Goal: Navigation & Orientation: Find specific page/section

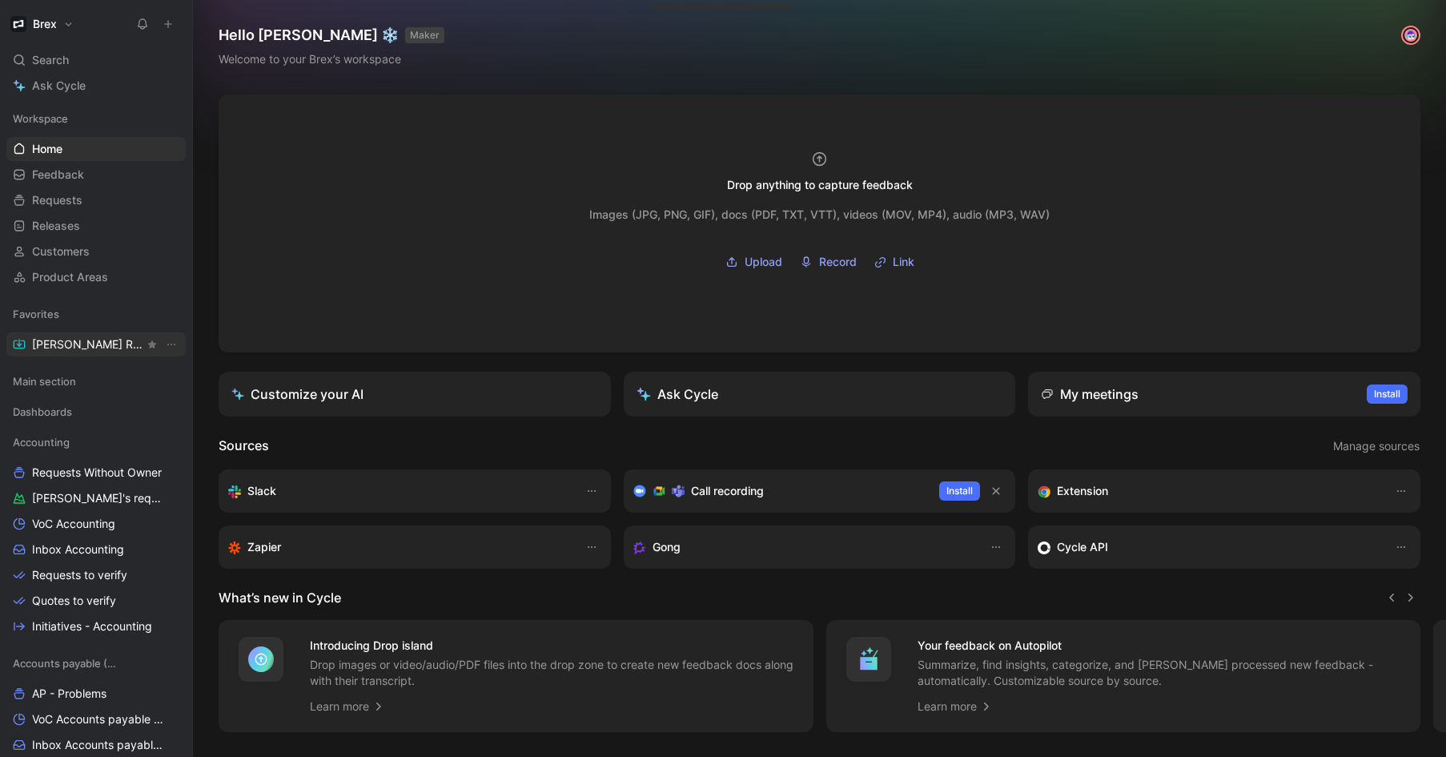
click at [78, 345] on span "[PERSON_NAME] Request" at bounding box center [88, 344] width 112 height 16
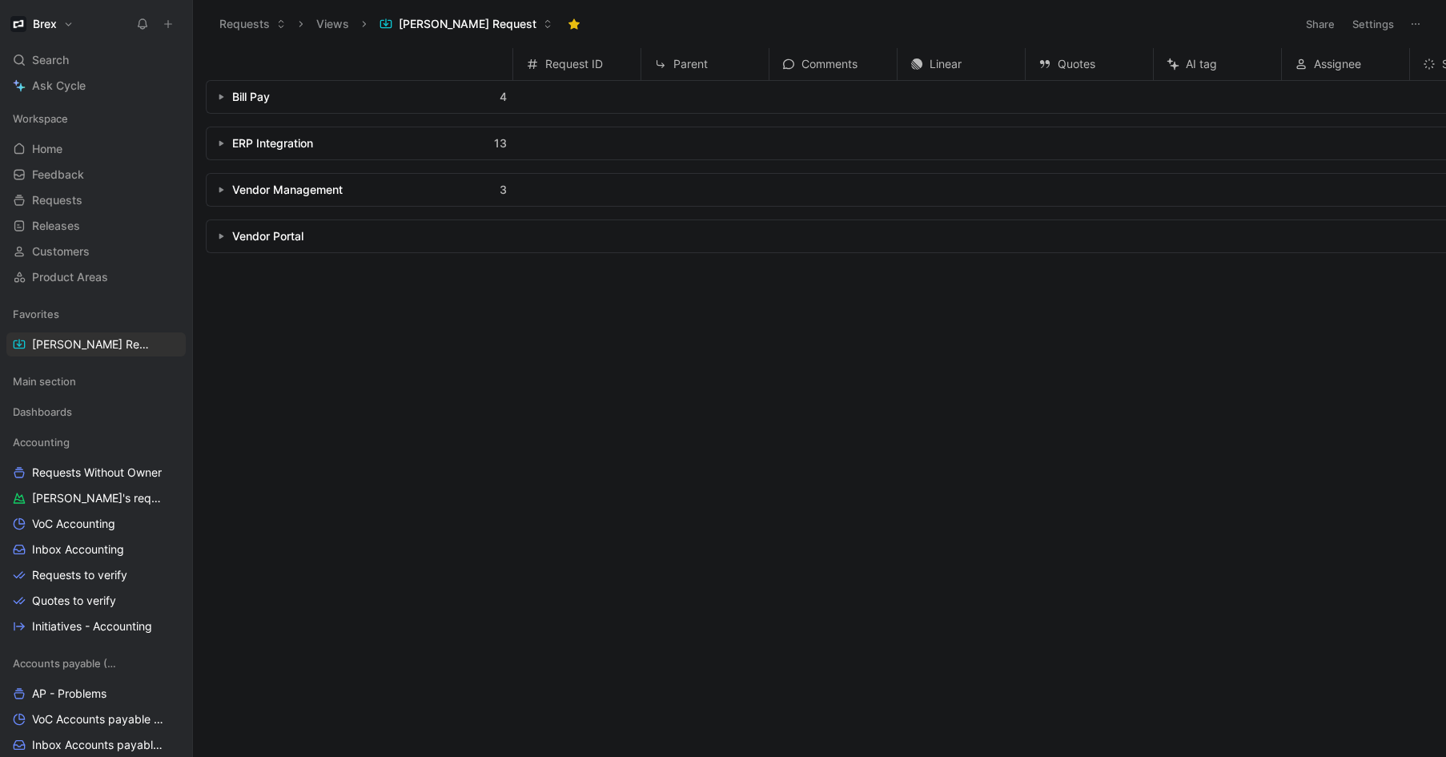
click at [221, 140] on icon "button" at bounding box center [221, 143] width 6 height 6
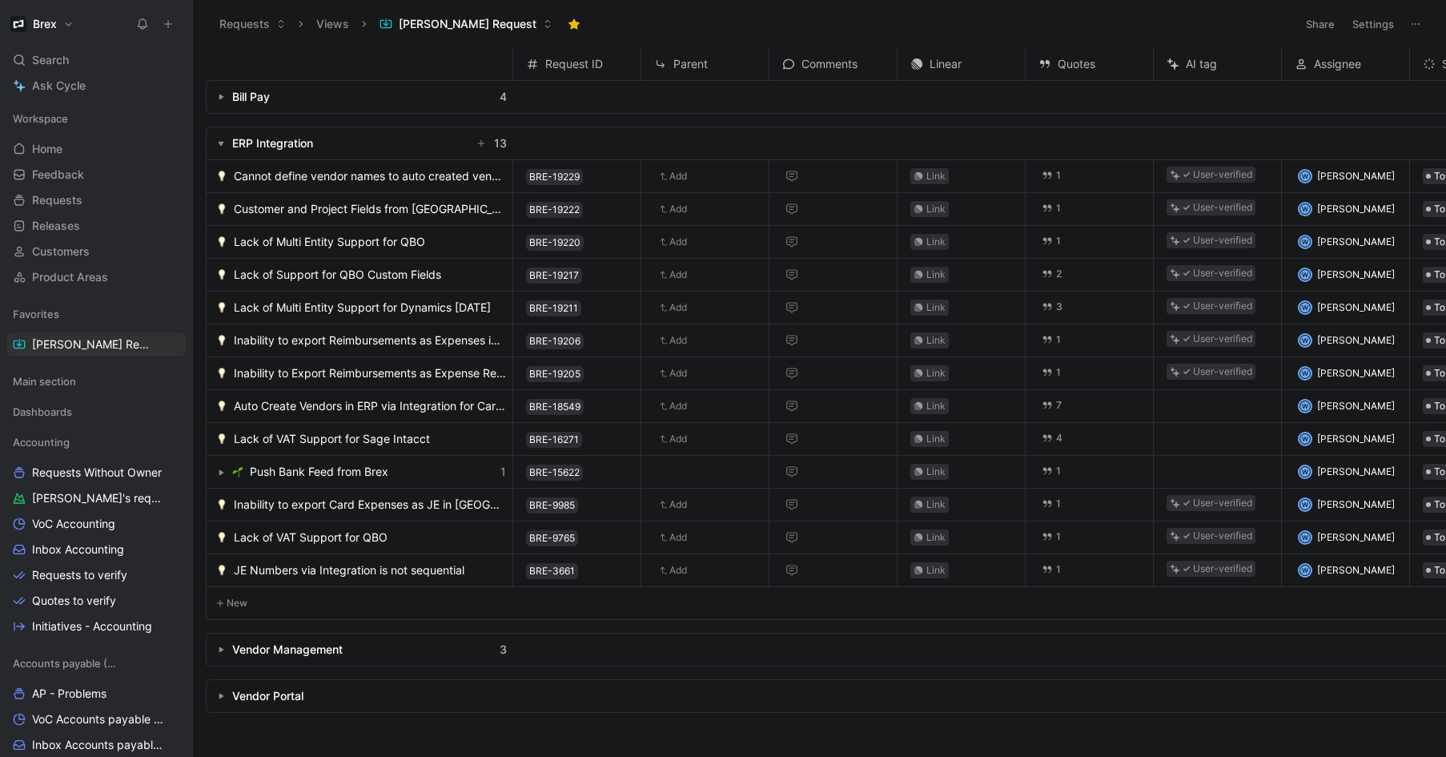
click at [218, 97] on icon "button" at bounding box center [221, 97] width 6 height 6
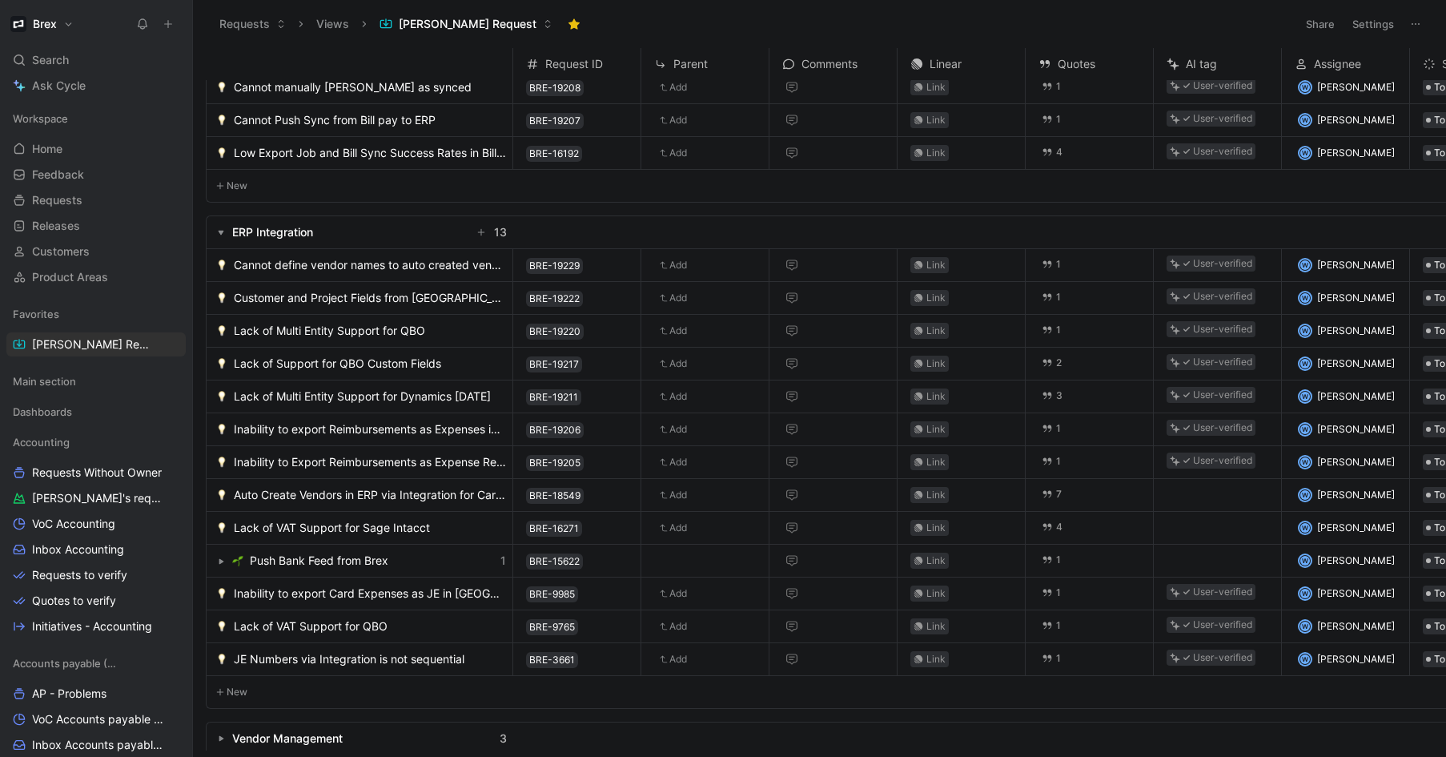
scroll to position [74, 0]
click at [223, 230] on button "button" at bounding box center [221, 234] width 16 height 16
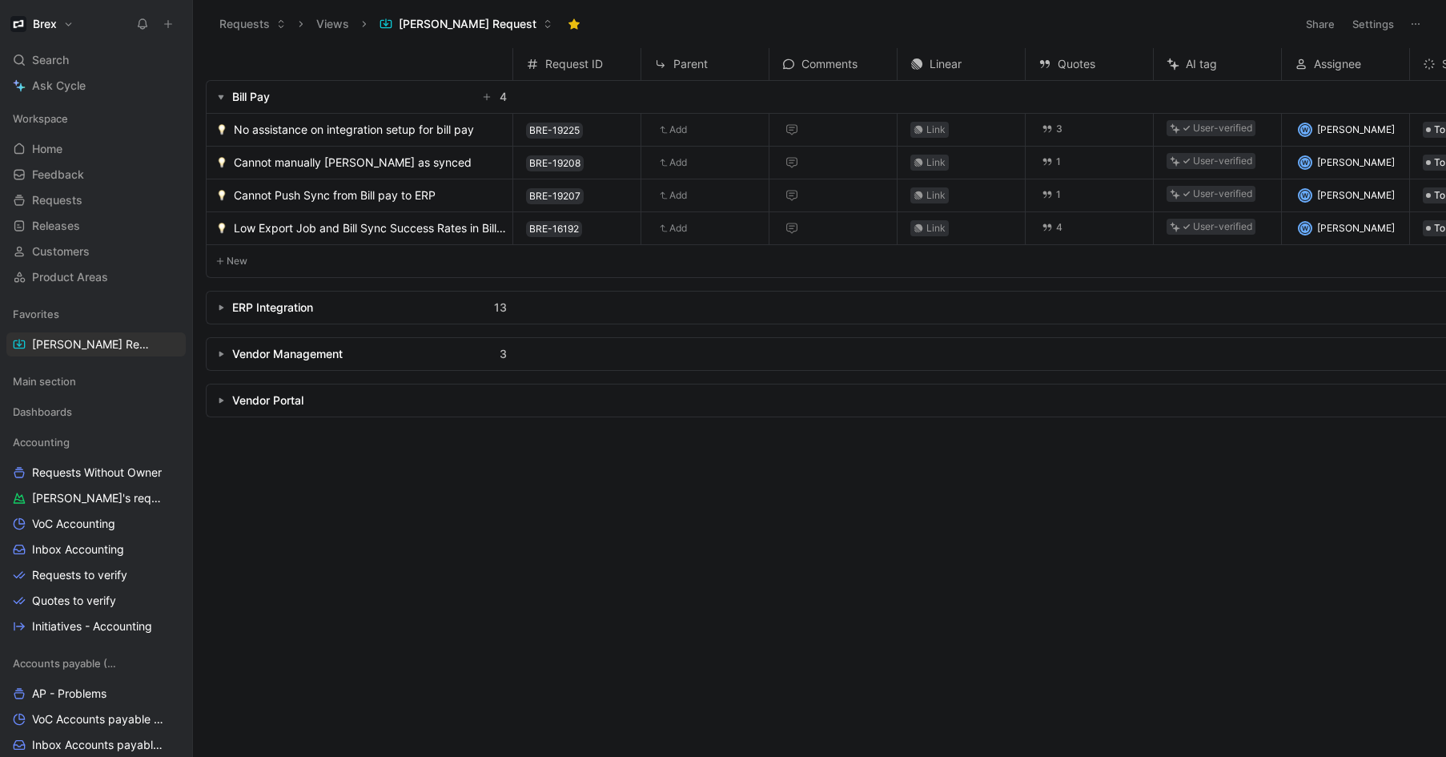
click at [219, 91] on button "button" at bounding box center [221, 97] width 16 height 16
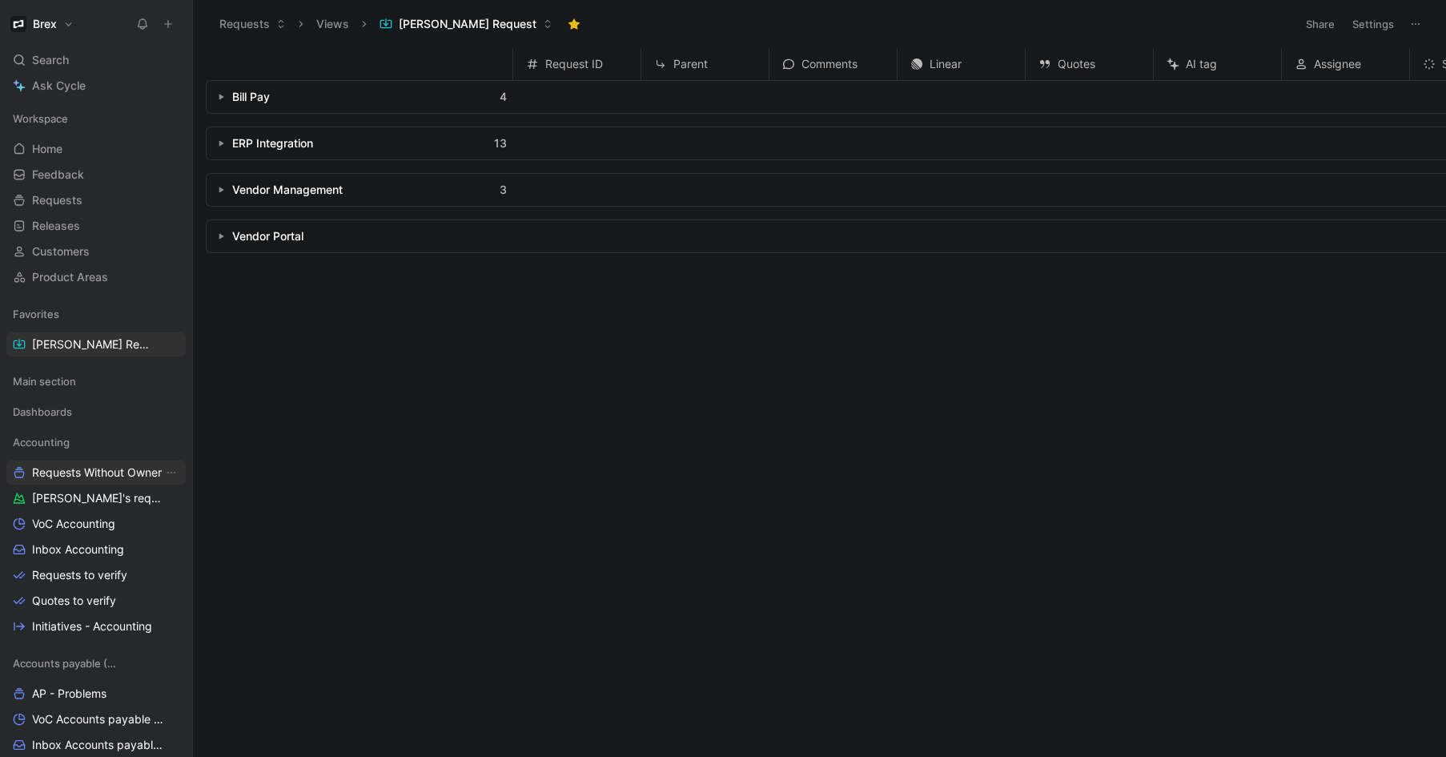
click at [77, 476] on span "Requests Without Owner" at bounding box center [97, 472] width 130 height 16
click at [224, 143] on button "button" at bounding box center [221, 143] width 16 height 16
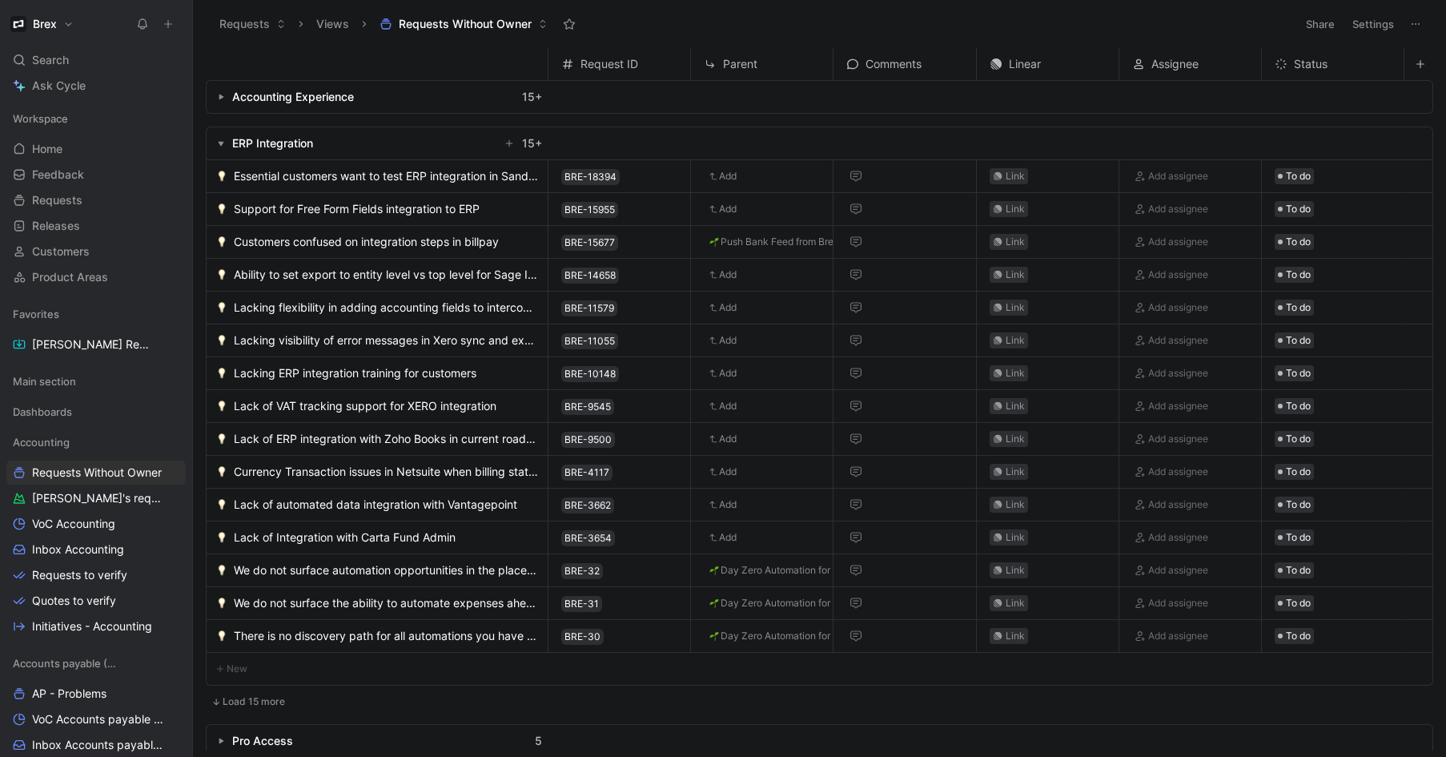
click at [219, 98] on icon "button" at bounding box center [221, 97] width 6 height 6
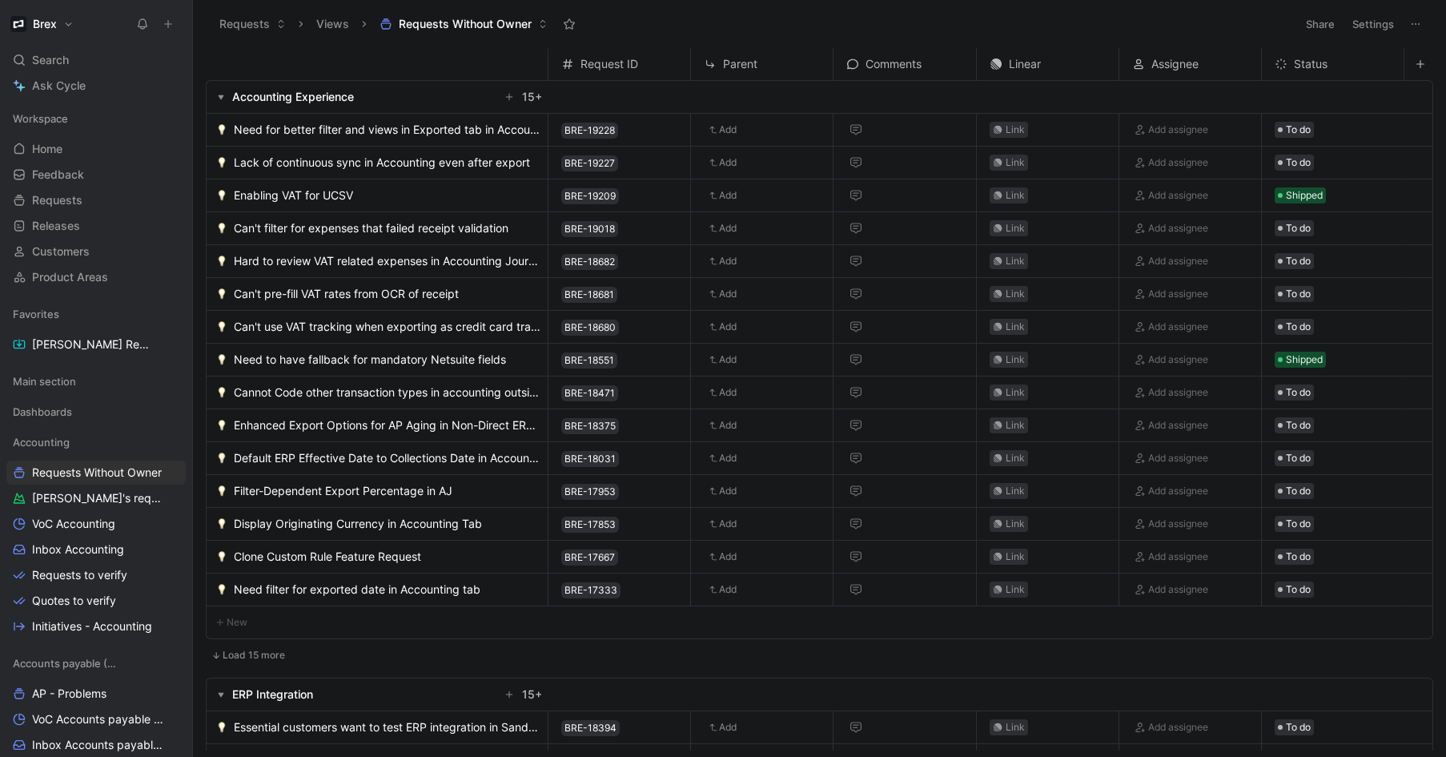
click at [223, 98] on icon "button" at bounding box center [221, 97] width 6 height 6
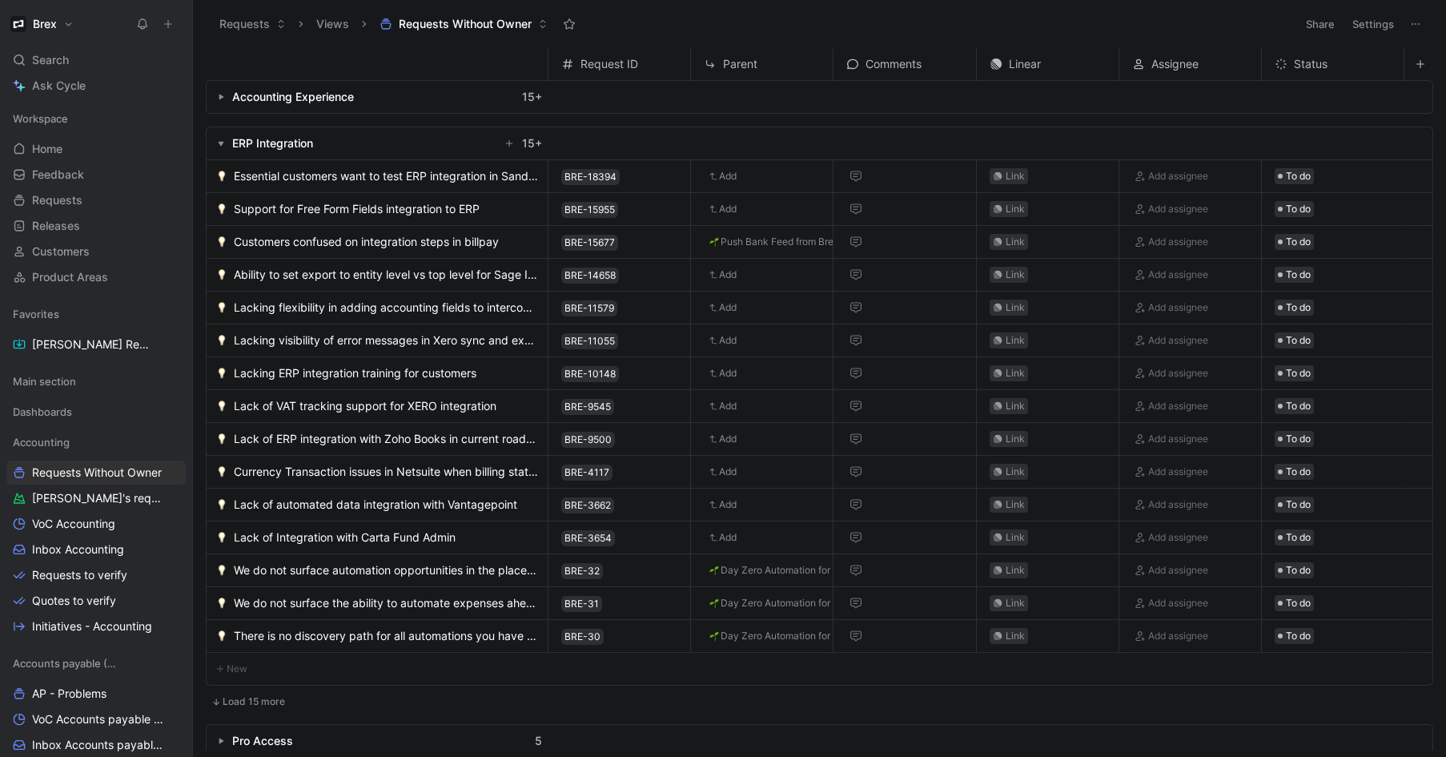
click at [223, 140] on icon "button" at bounding box center [221, 143] width 6 height 6
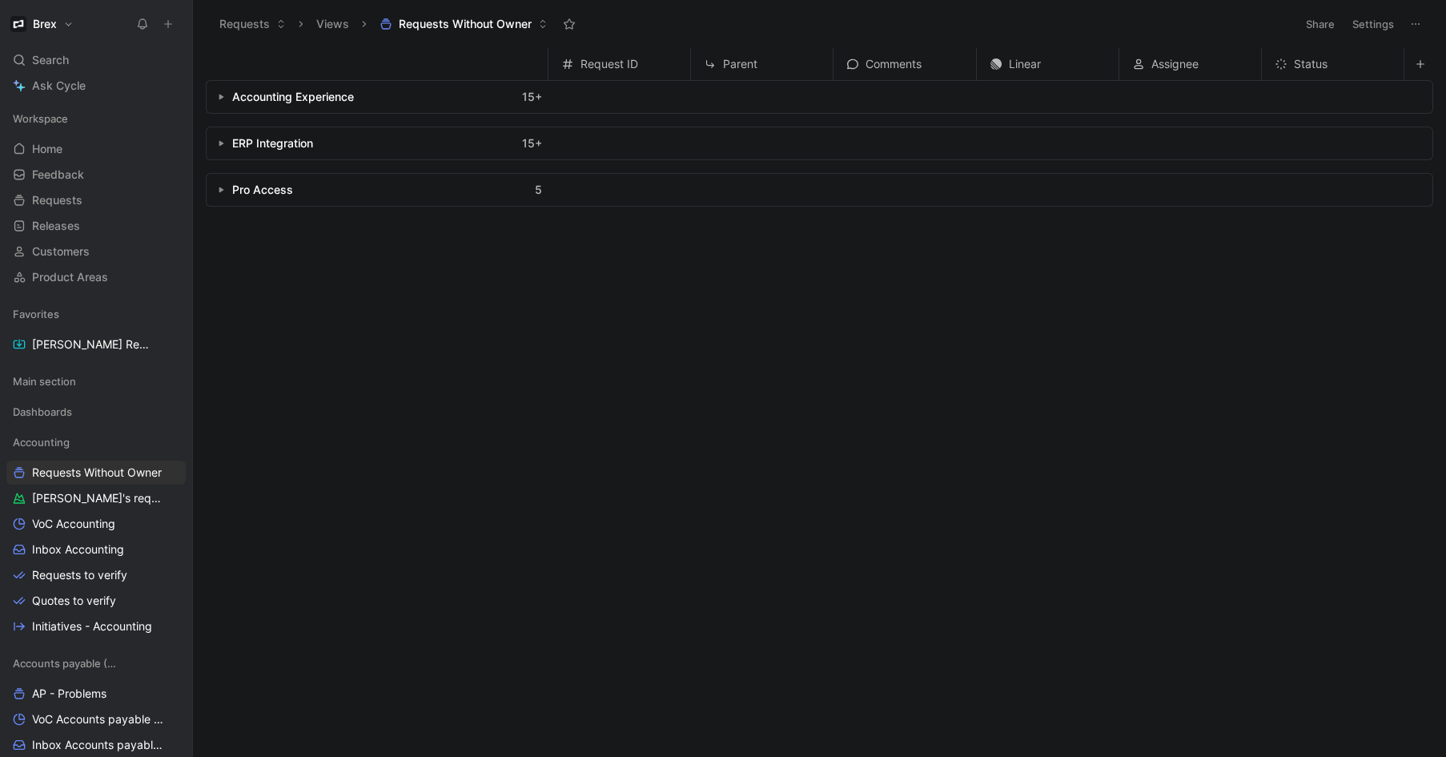
drag, startPoint x: 220, startPoint y: 187, endPoint x: 223, endPoint y: 163, distance: 23.3
click at [220, 187] on icon "button" at bounding box center [221, 190] width 6 height 6
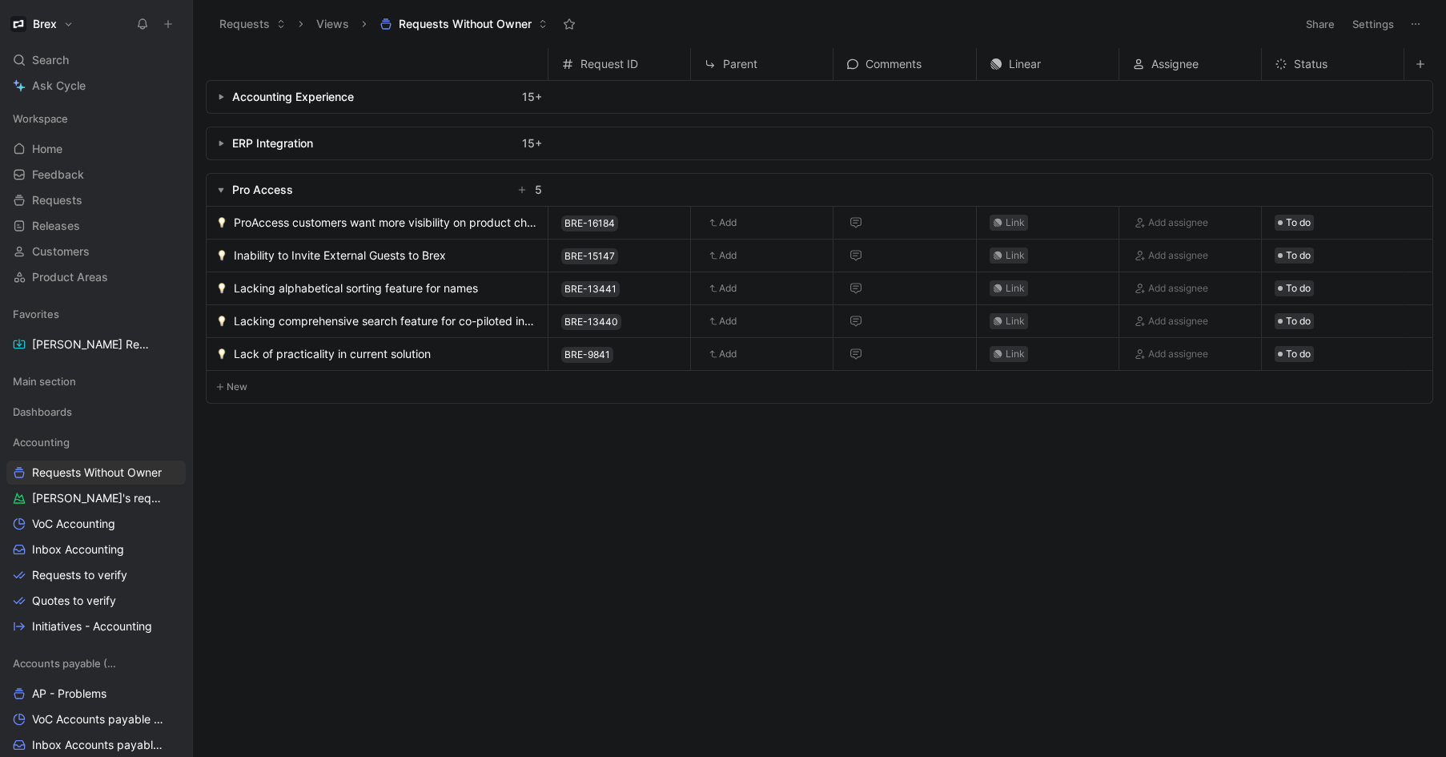
click at [219, 139] on button "button" at bounding box center [221, 143] width 16 height 16
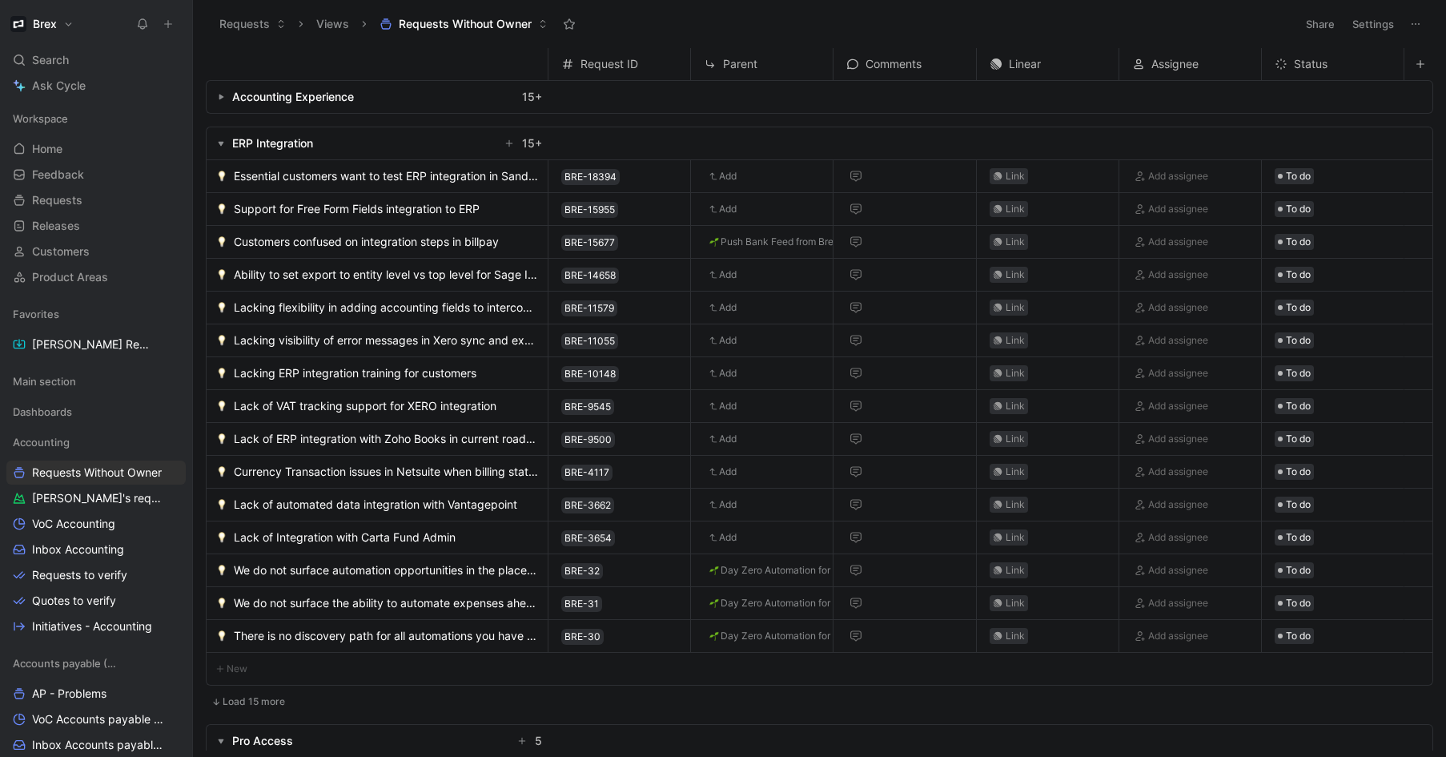
click at [220, 98] on use "button" at bounding box center [221, 97] width 5 height 6
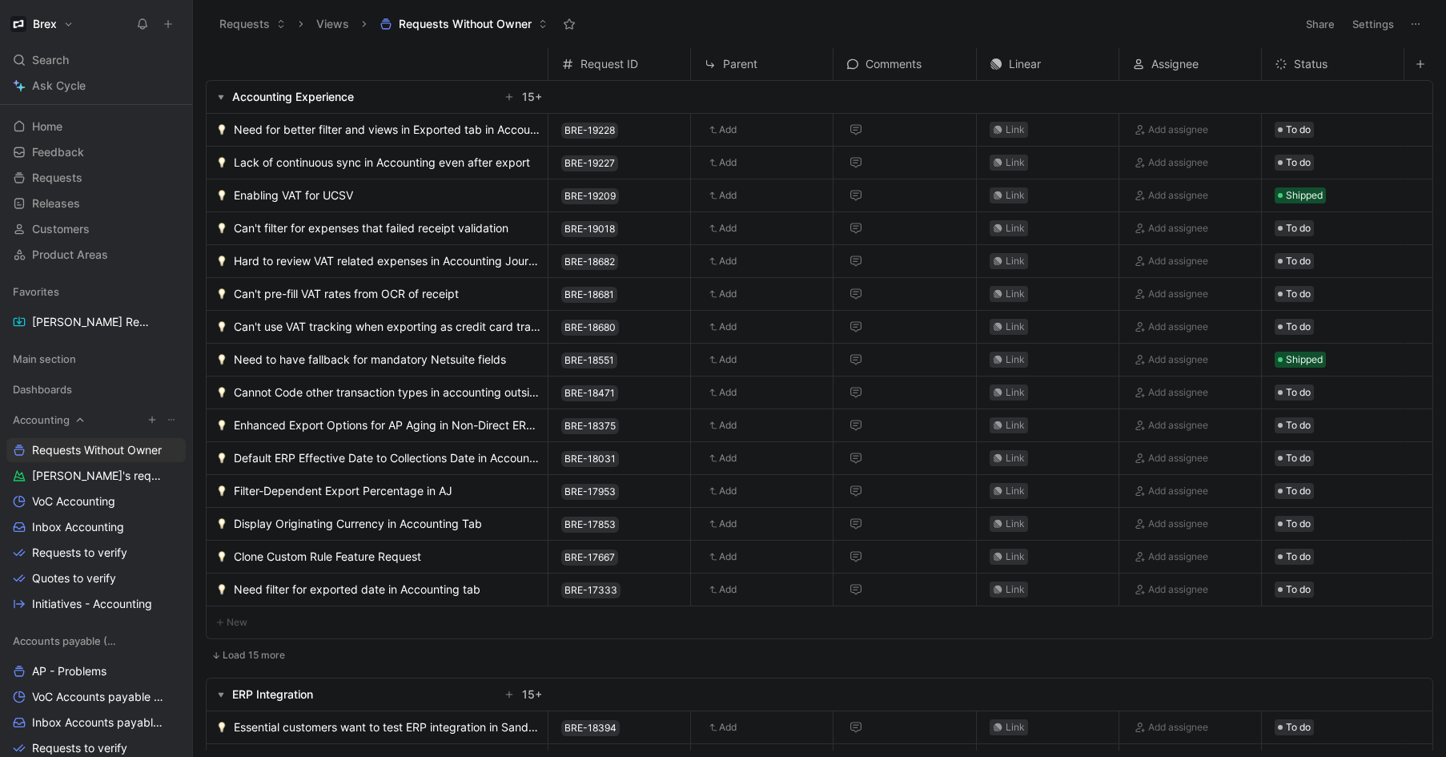
scroll to position [25, 0]
click at [167, 420] on icon at bounding box center [172, 417] width 10 height 10
click at [165, 448] on icon "View actions" at bounding box center [171, 447] width 13 height 13
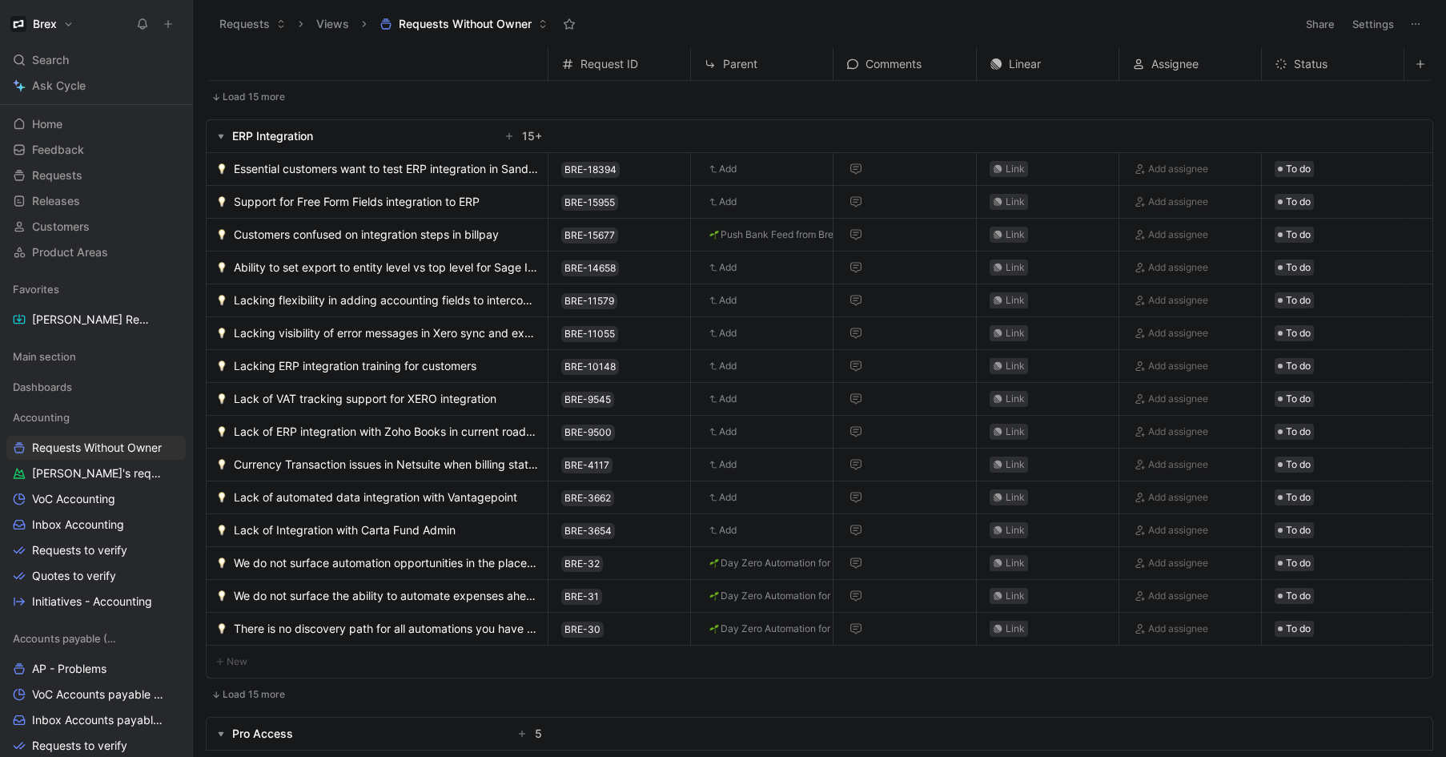
scroll to position [593, 0]
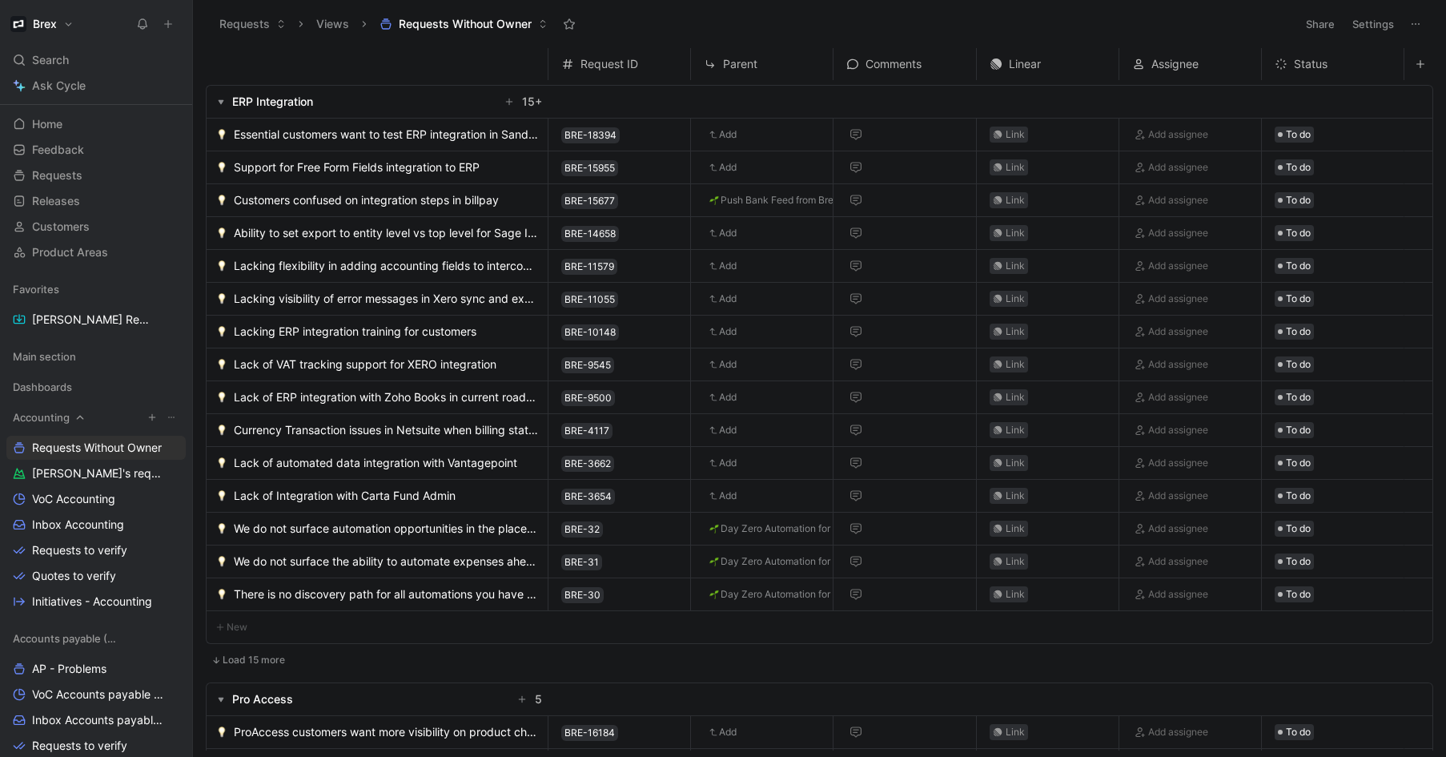
click at [144, 422] on button "button" at bounding box center [152, 417] width 16 height 16
click at [806, 663] on div at bounding box center [723, 378] width 1446 height 757
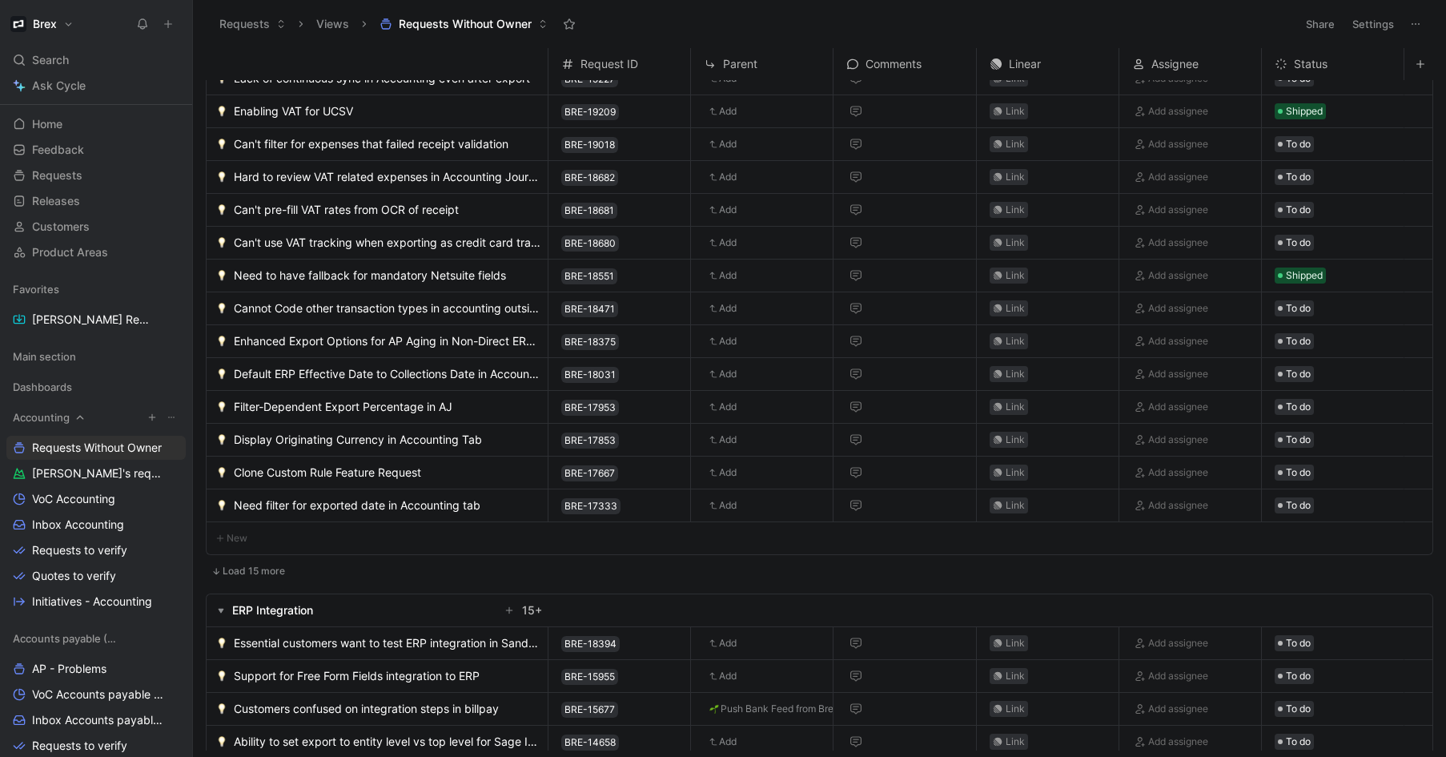
scroll to position [77, 0]
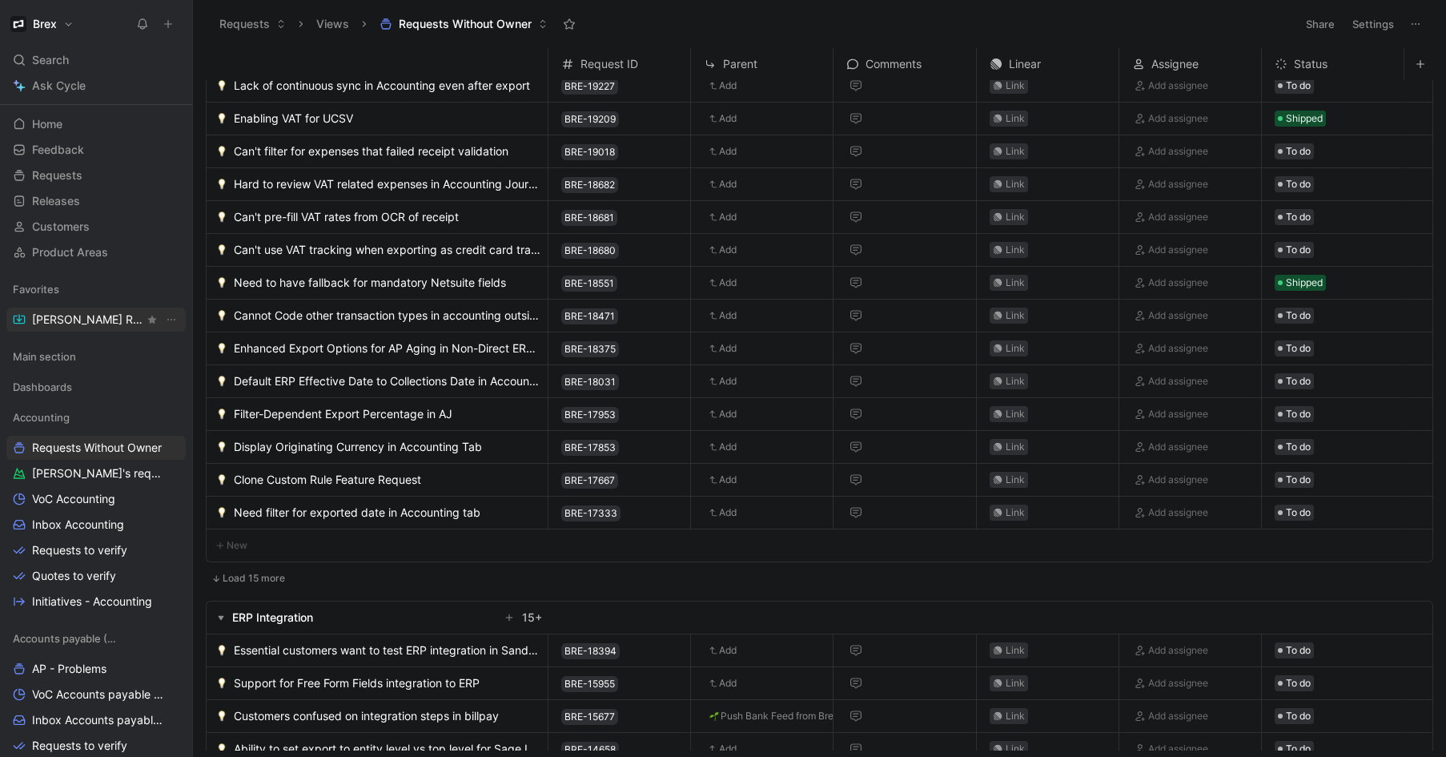
click at [90, 319] on span "[PERSON_NAME] Request" at bounding box center [88, 319] width 112 height 16
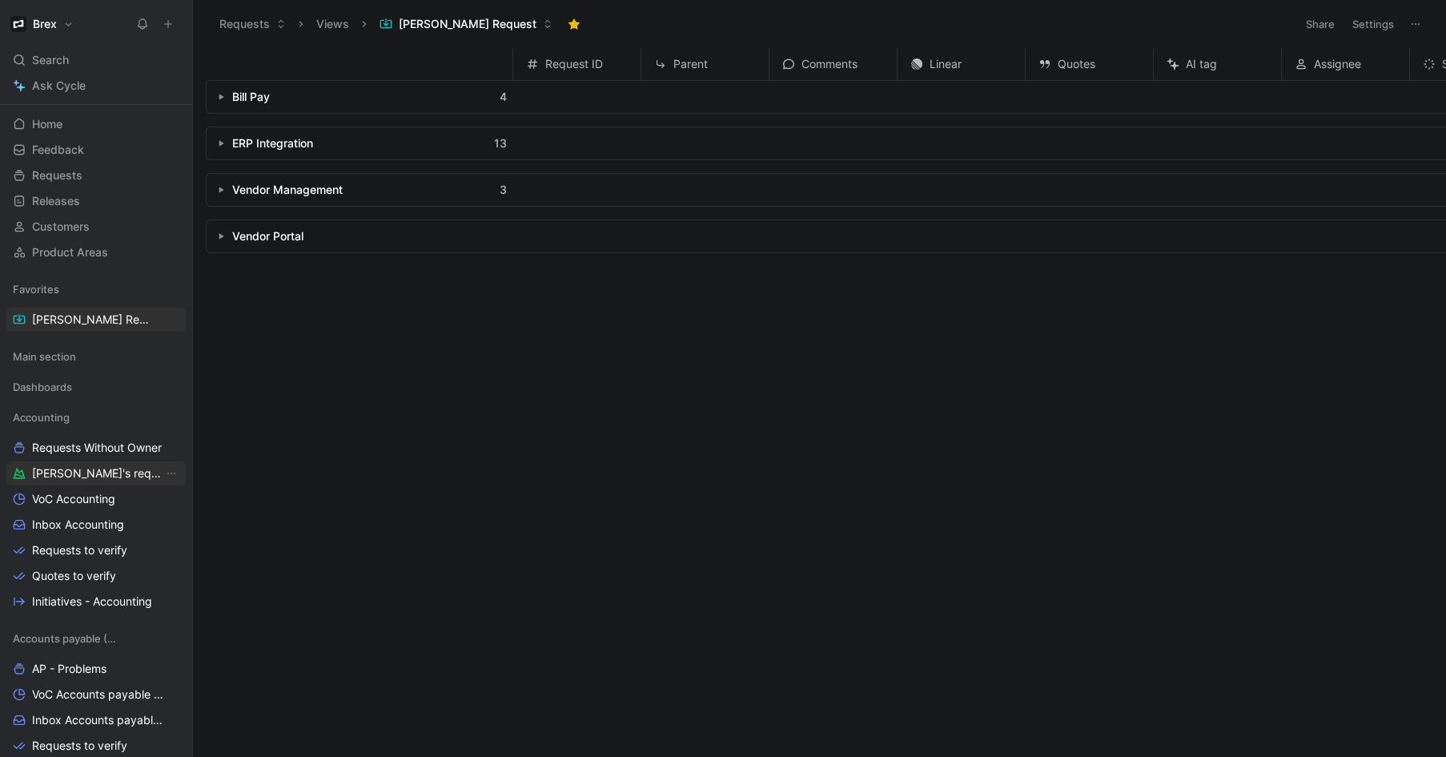
click at [83, 472] on span "[PERSON_NAME]'s requests" at bounding box center [97, 473] width 131 height 16
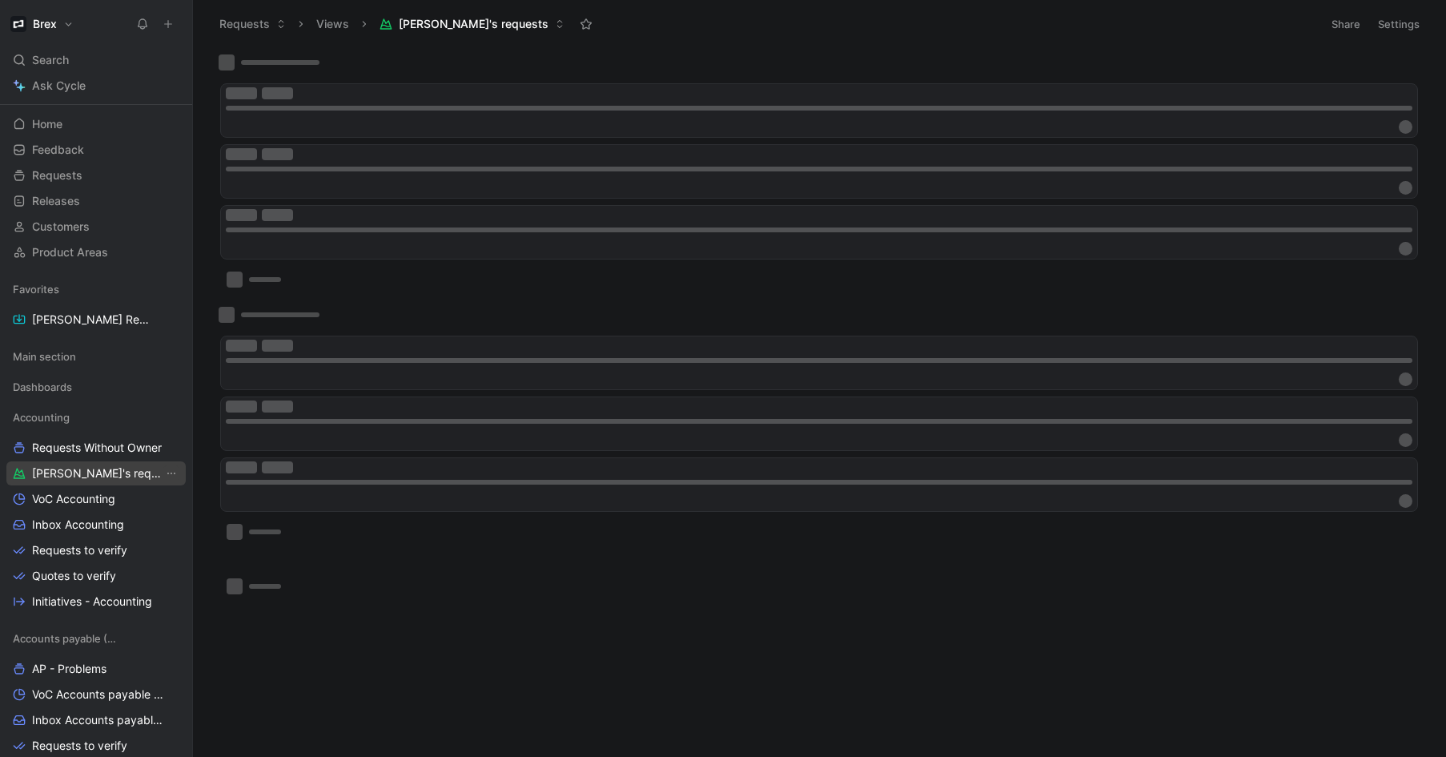
click at [165, 474] on icon "View actions" at bounding box center [171, 473] width 13 height 13
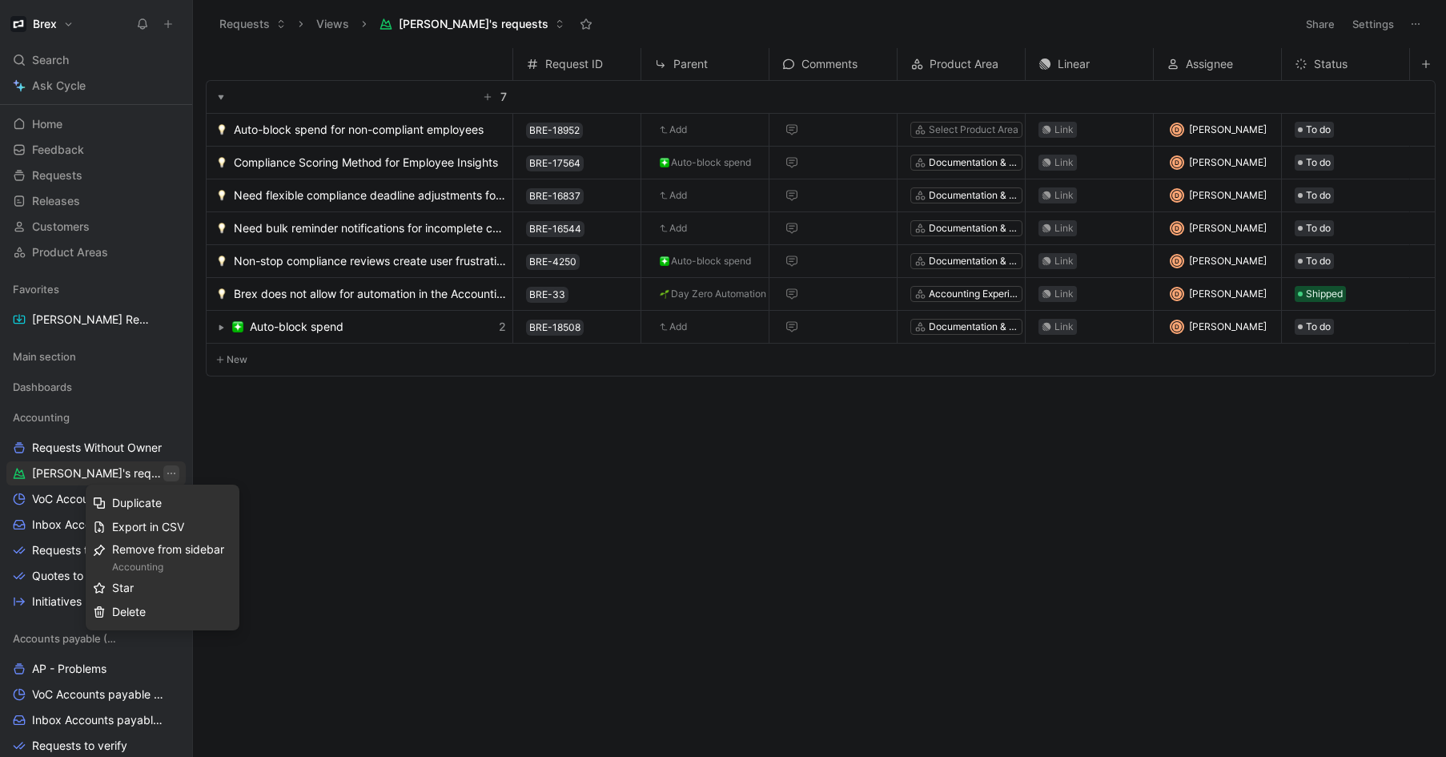
drag, startPoint x: 432, startPoint y: 505, endPoint x: 415, endPoint y: 497, distance: 18.6
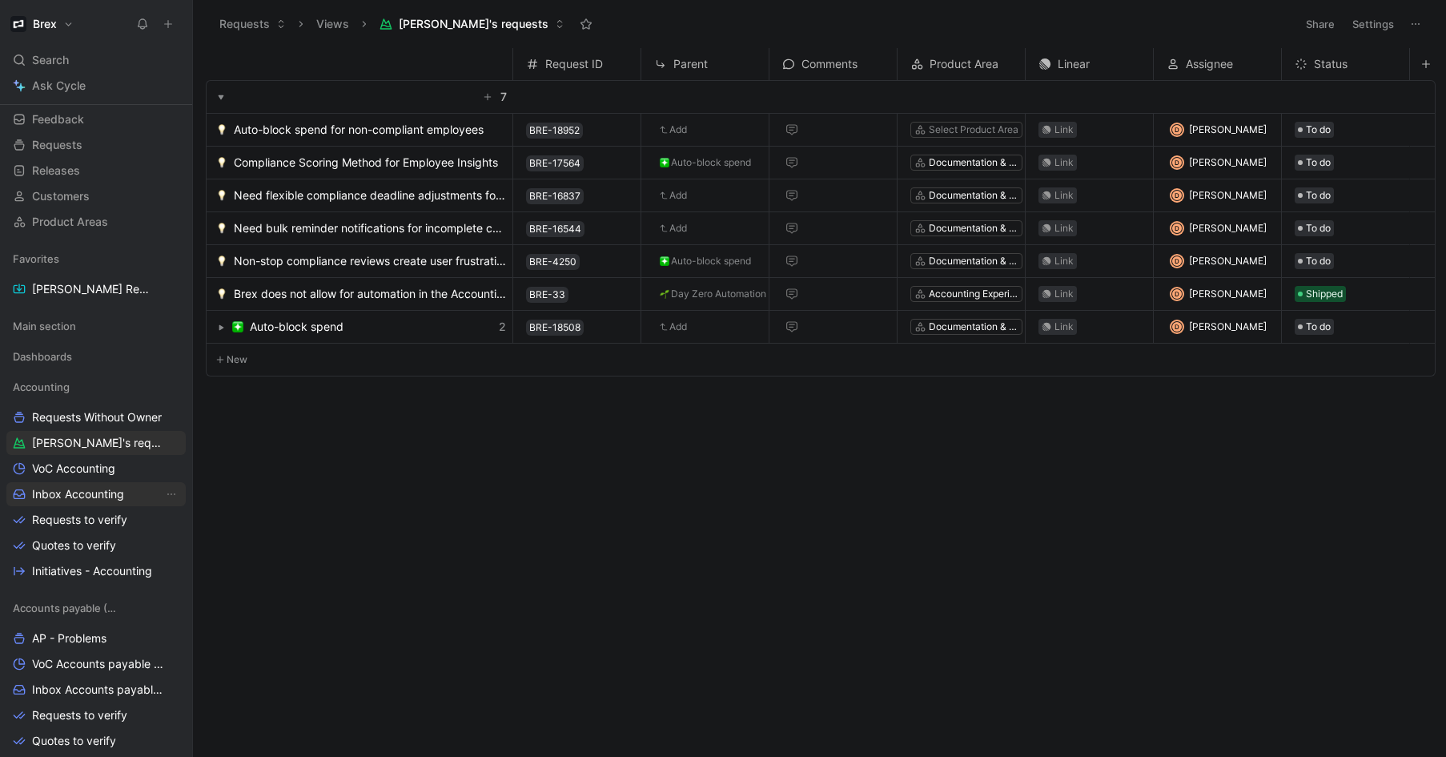
scroll to position [30, 0]
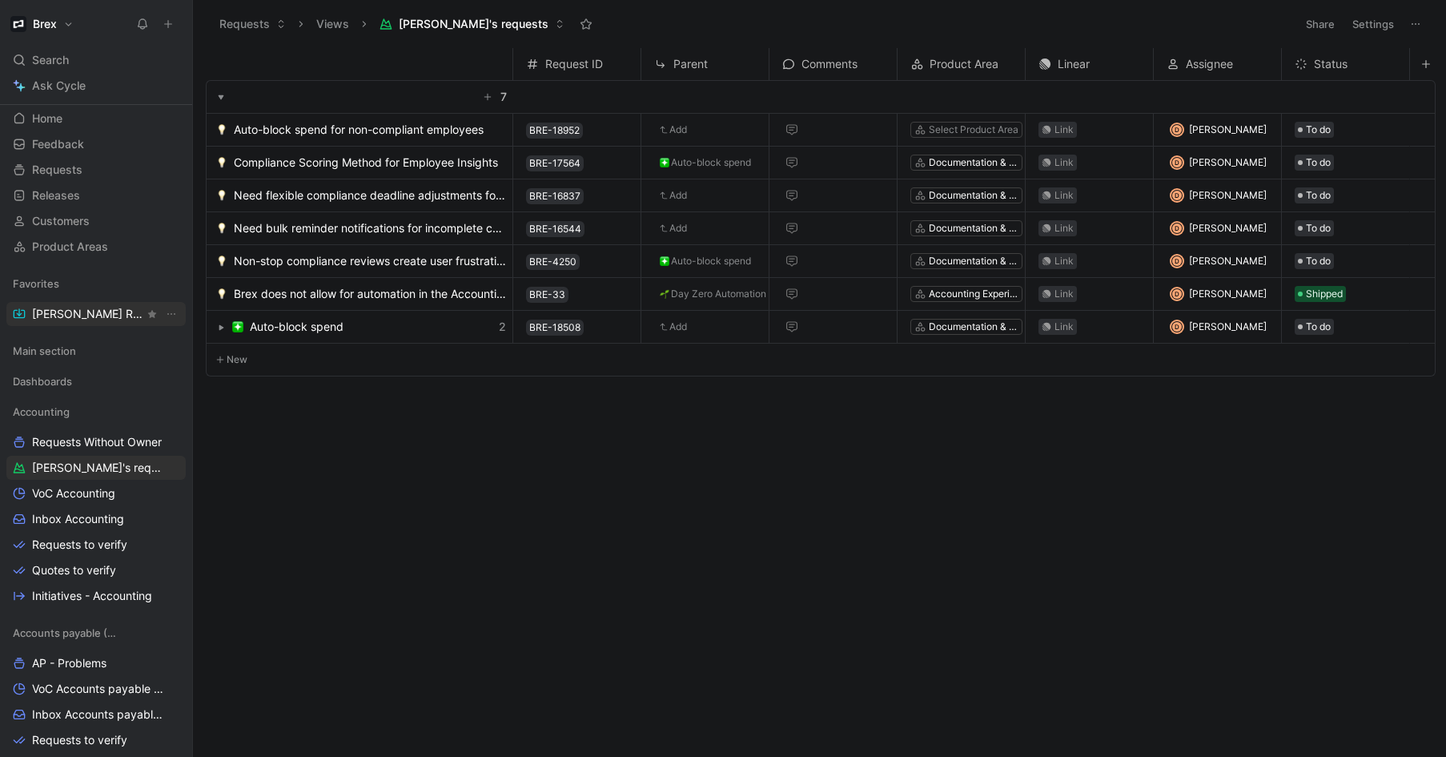
click at [111, 309] on span "[PERSON_NAME] Request" at bounding box center [88, 314] width 112 height 16
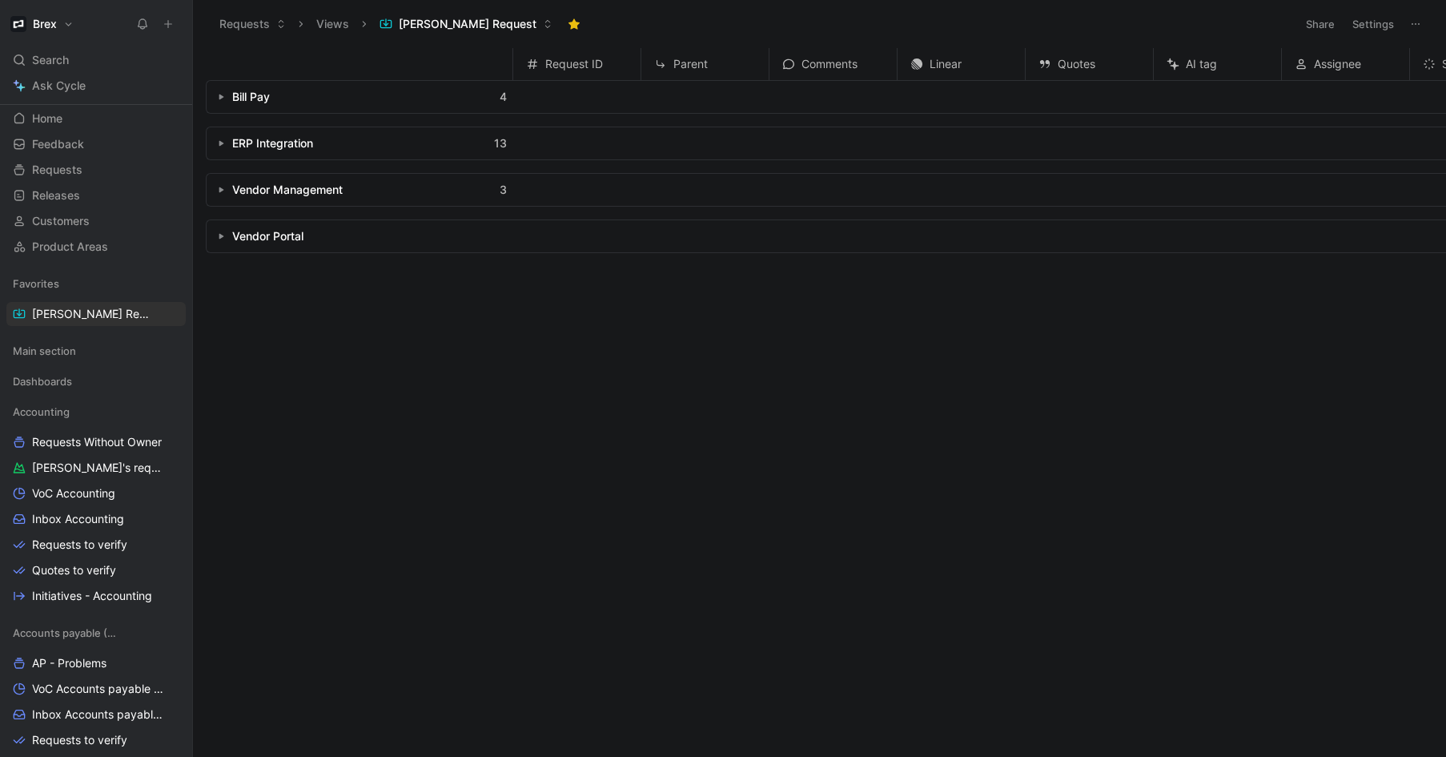
click at [224, 143] on button "button" at bounding box center [221, 143] width 16 height 16
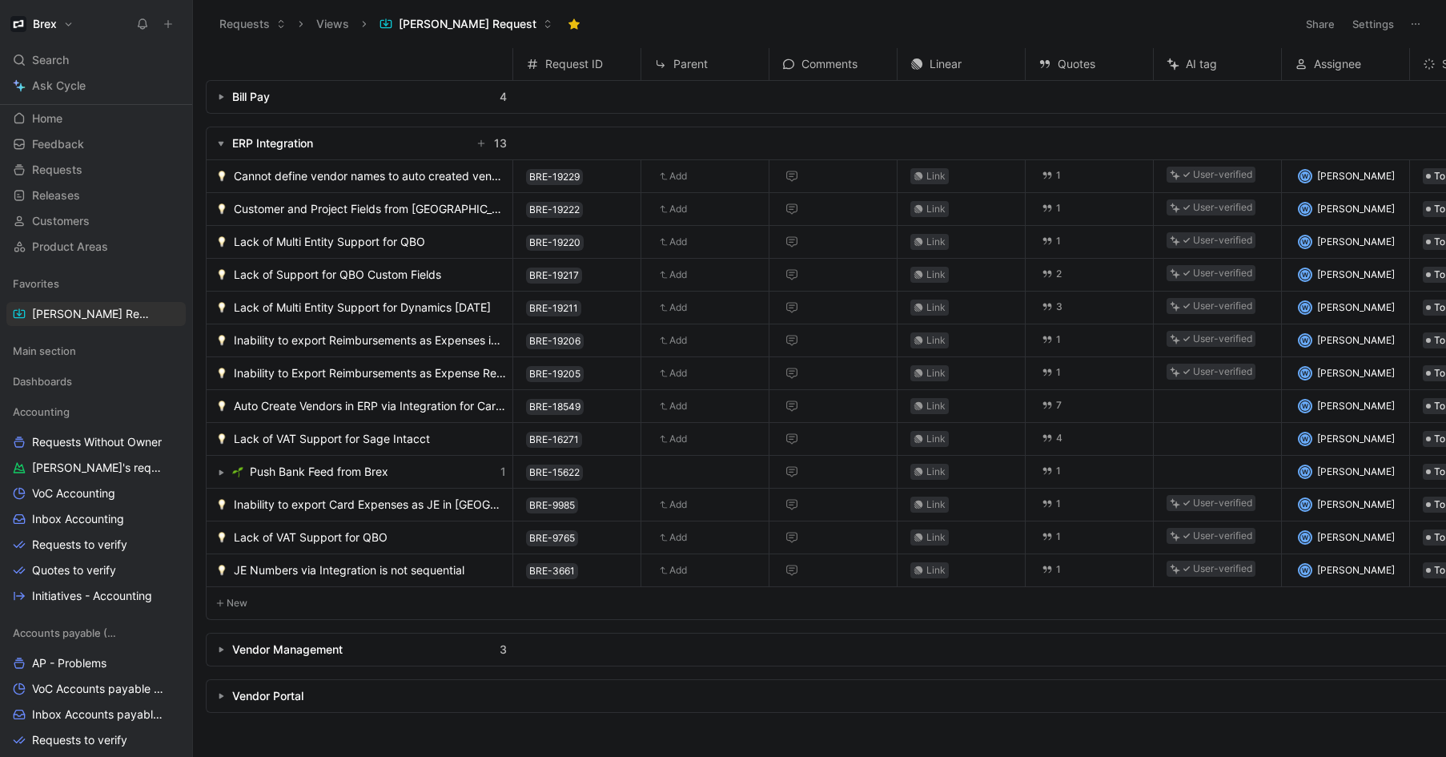
click at [221, 143] on use "button" at bounding box center [222, 144] width 6 height 5
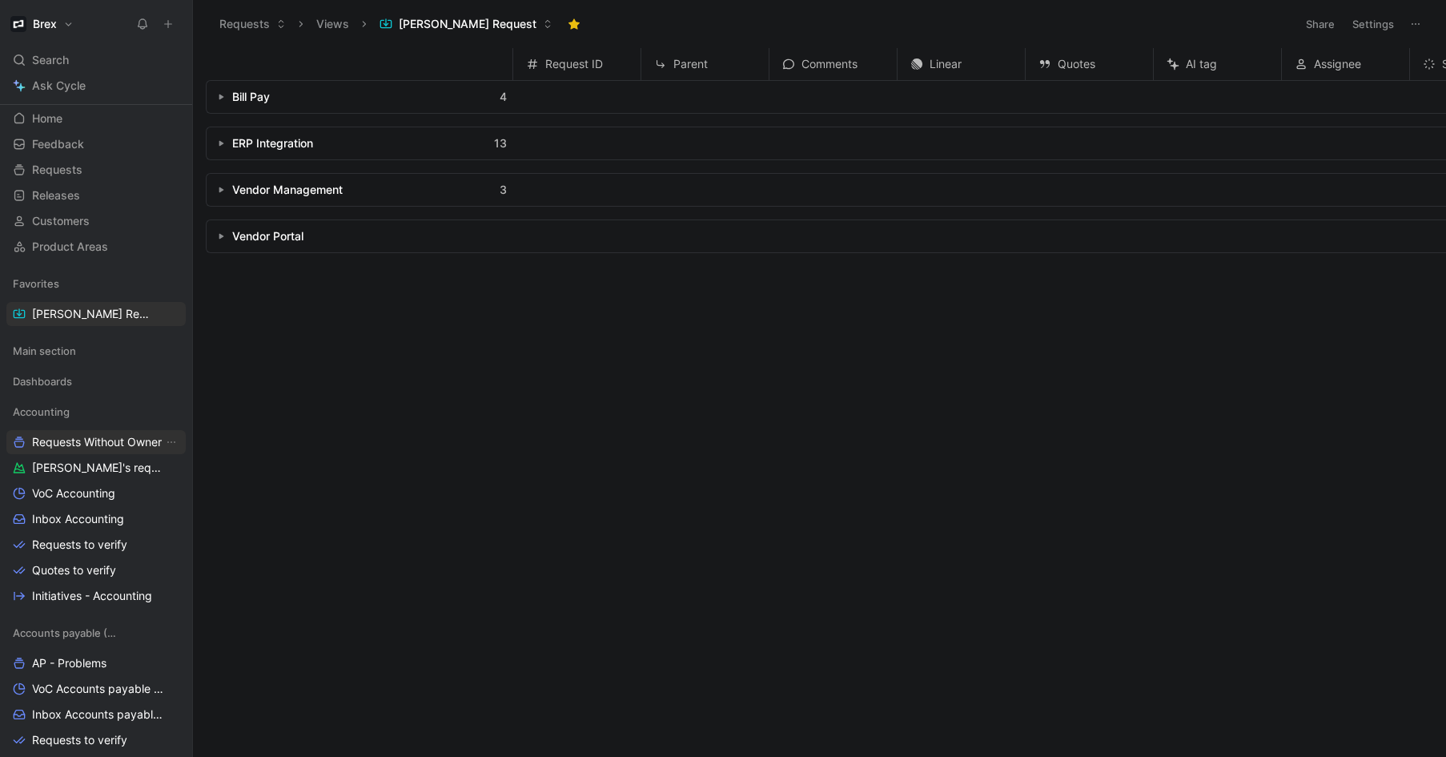
click at [106, 442] on span "Requests Without Owner" at bounding box center [97, 442] width 130 height 16
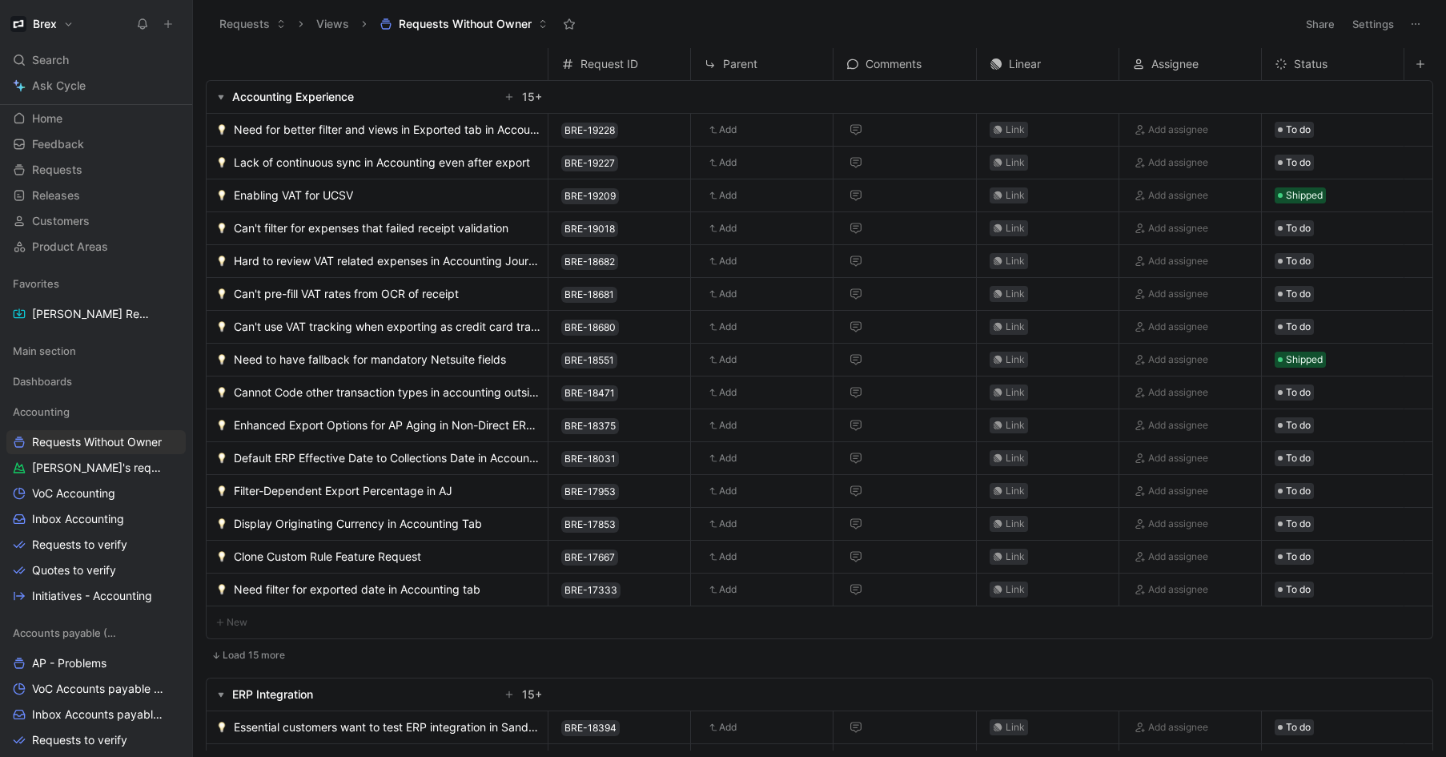
click at [218, 97] on icon "button" at bounding box center [221, 97] width 6 height 6
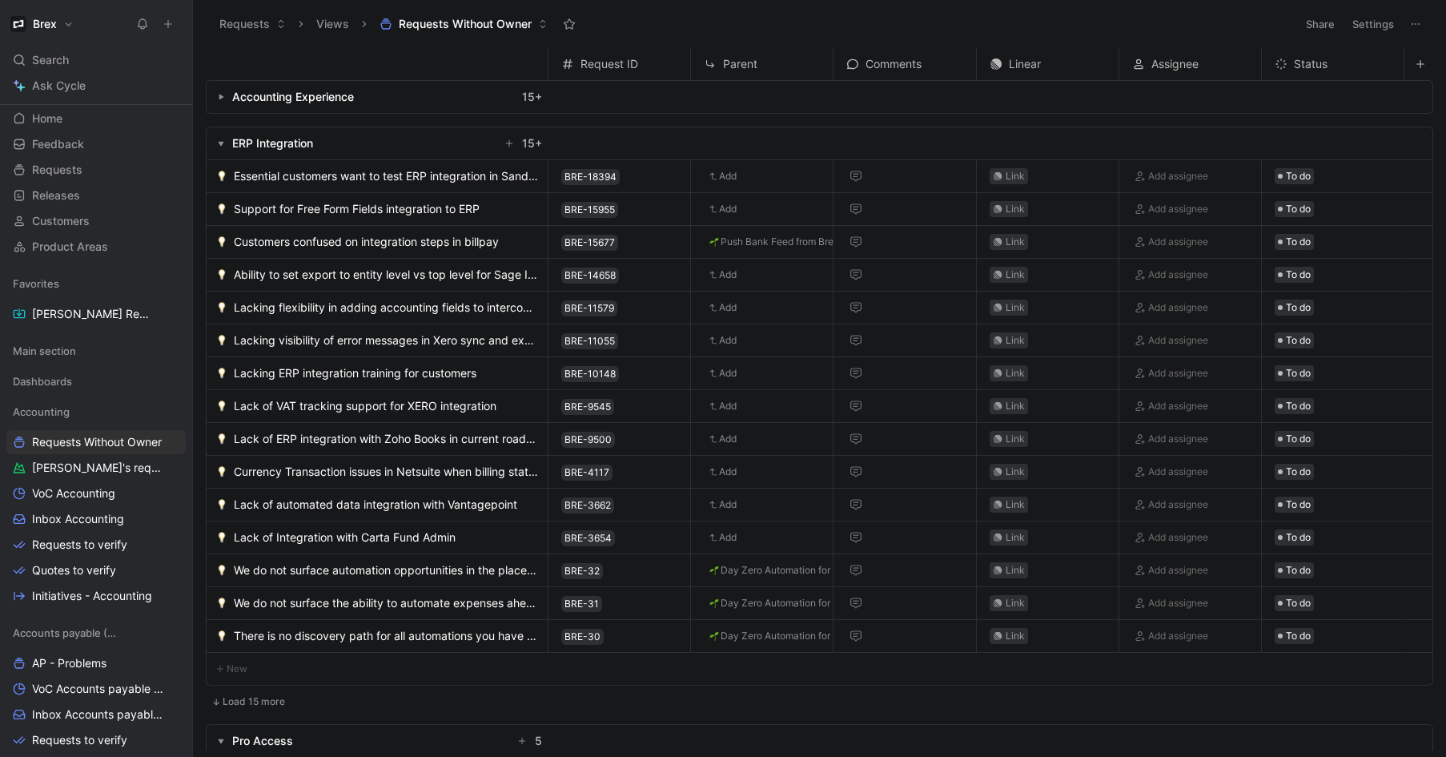
click at [223, 143] on icon "button" at bounding box center [221, 143] width 6 height 6
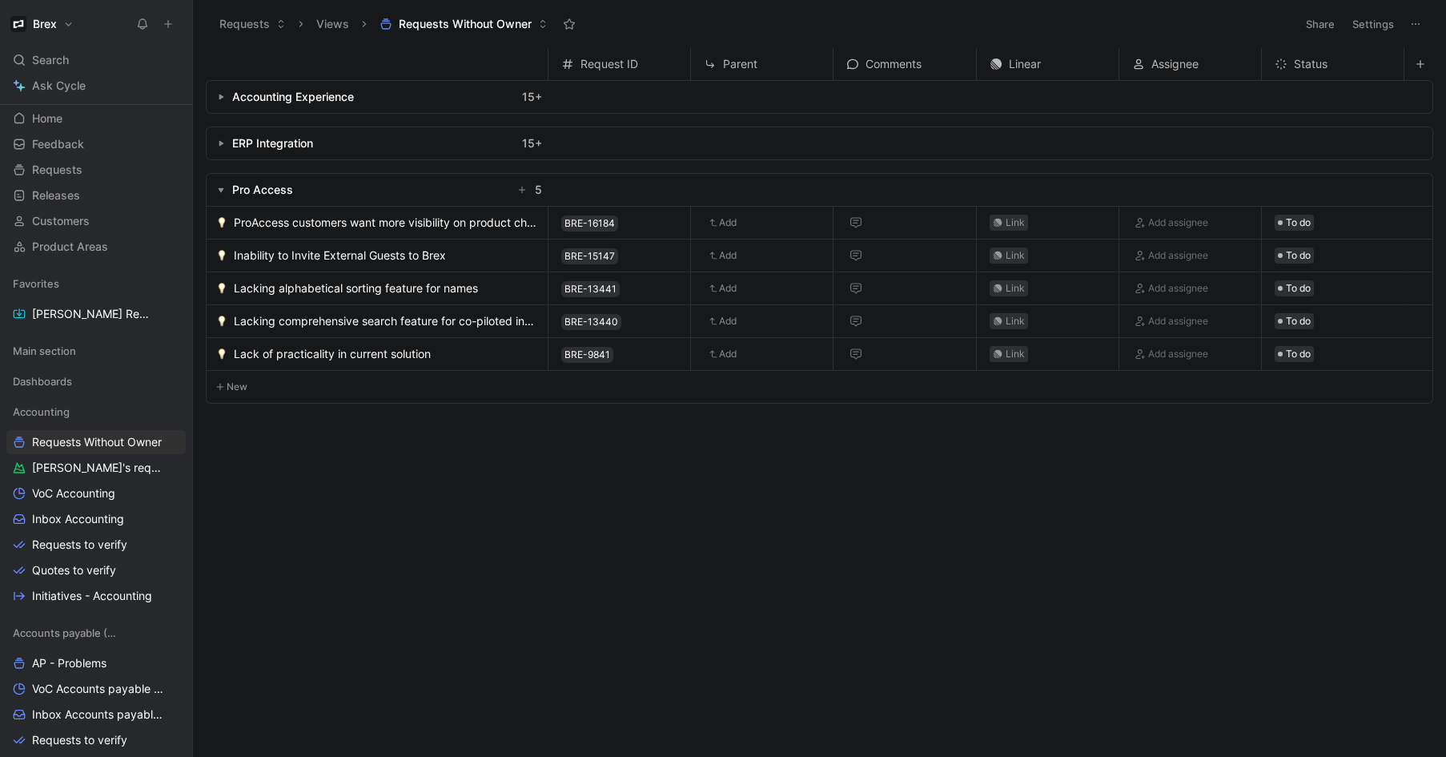
click at [227, 189] on button "button" at bounding box center [221, 190] width 16 height 16
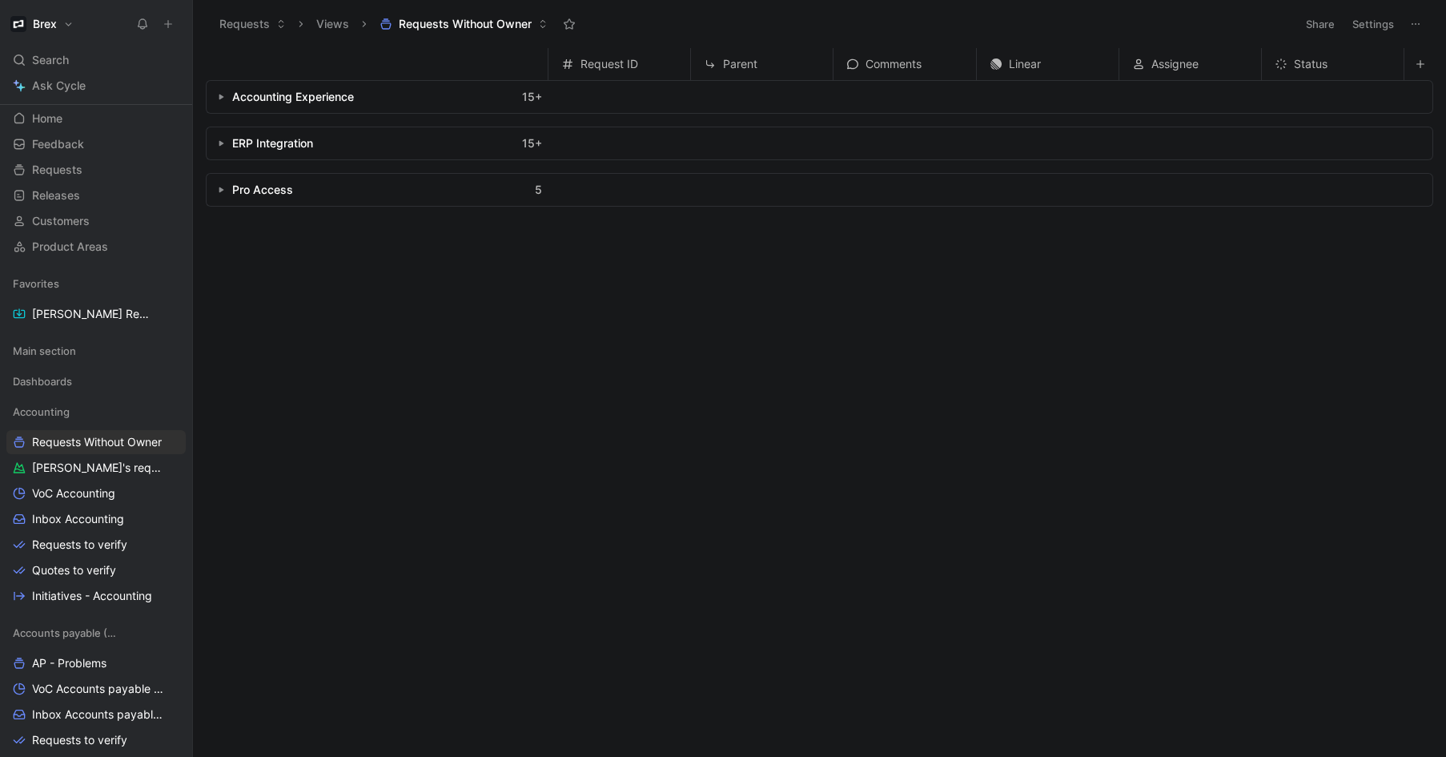
click at [222, 141] on icon "button" at bounding box center [221, 143] width 6 height 6
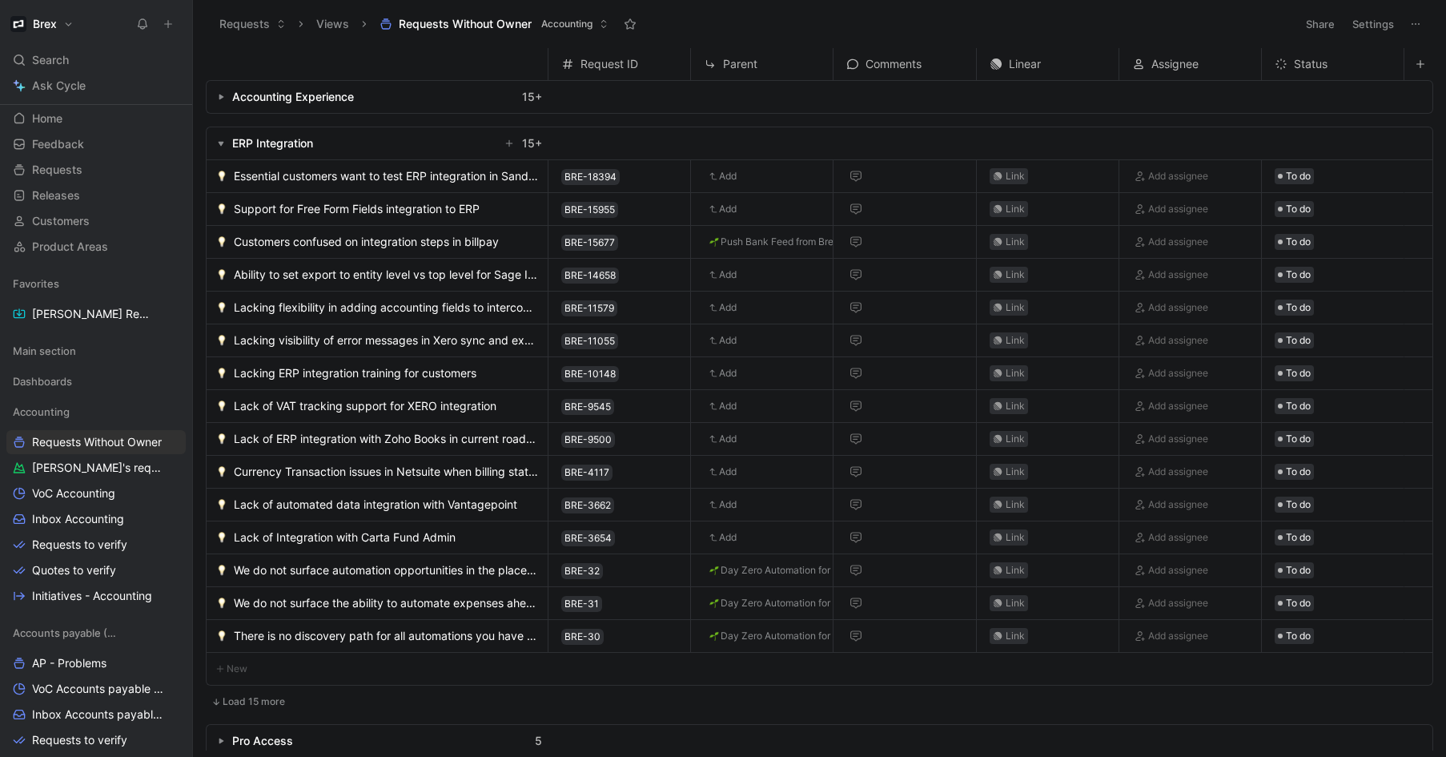
click at [427, 210] on span "Support for Free Form Fields integration to ERP" at bounding box center [357, 208] width 246 height 19
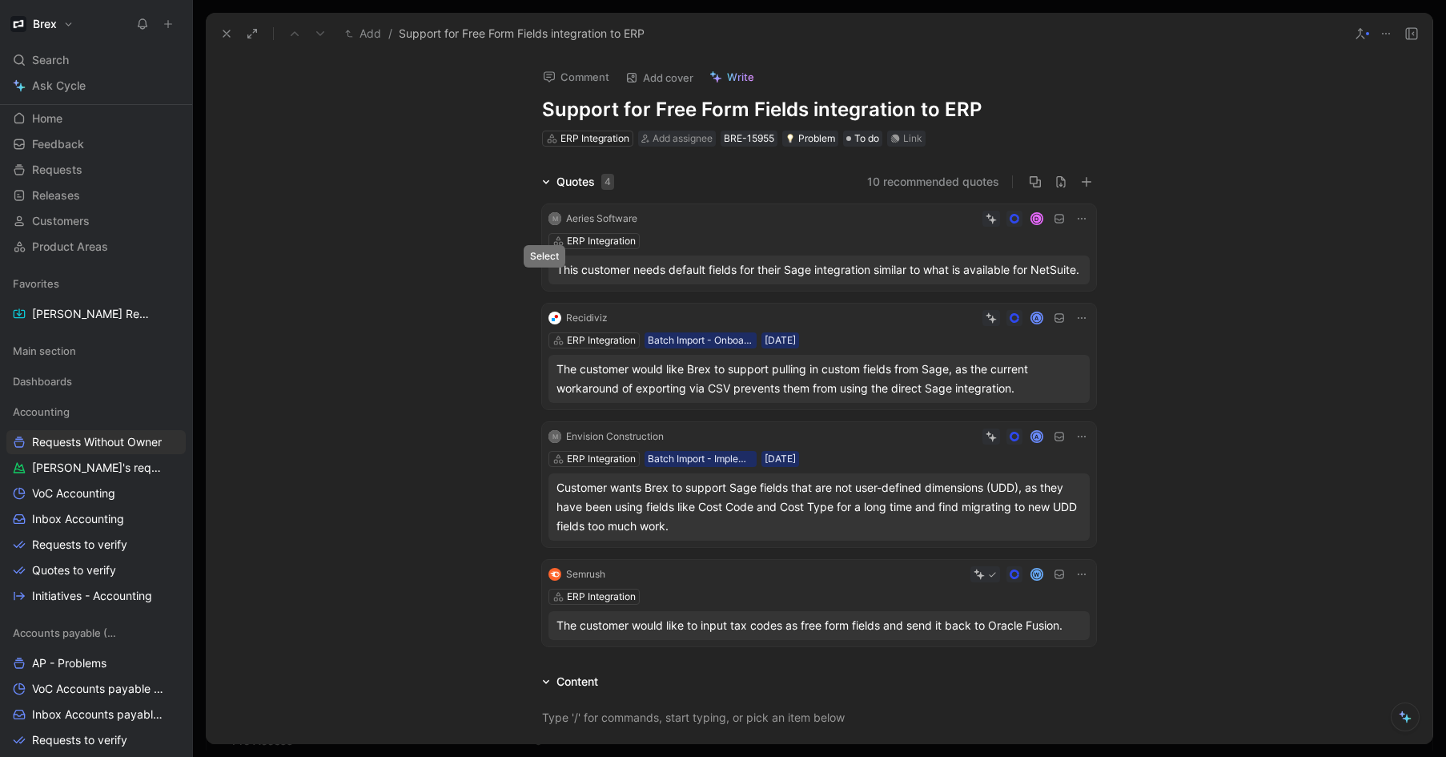
click at [546, 273] on icon at bounding box center [549, 270] width 6 height 6
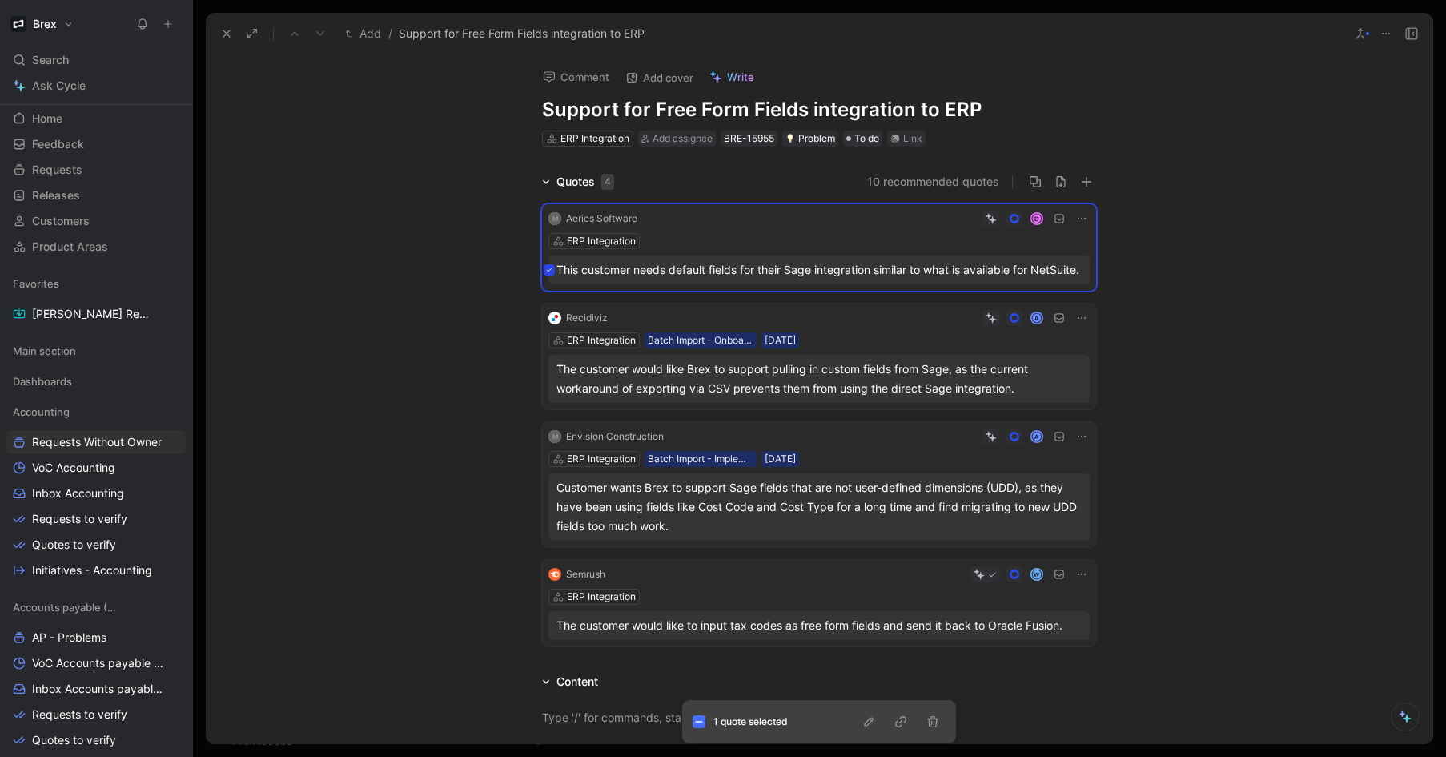
click at [549, 275] on button at bounding box center [549, 269] width 11 height 11
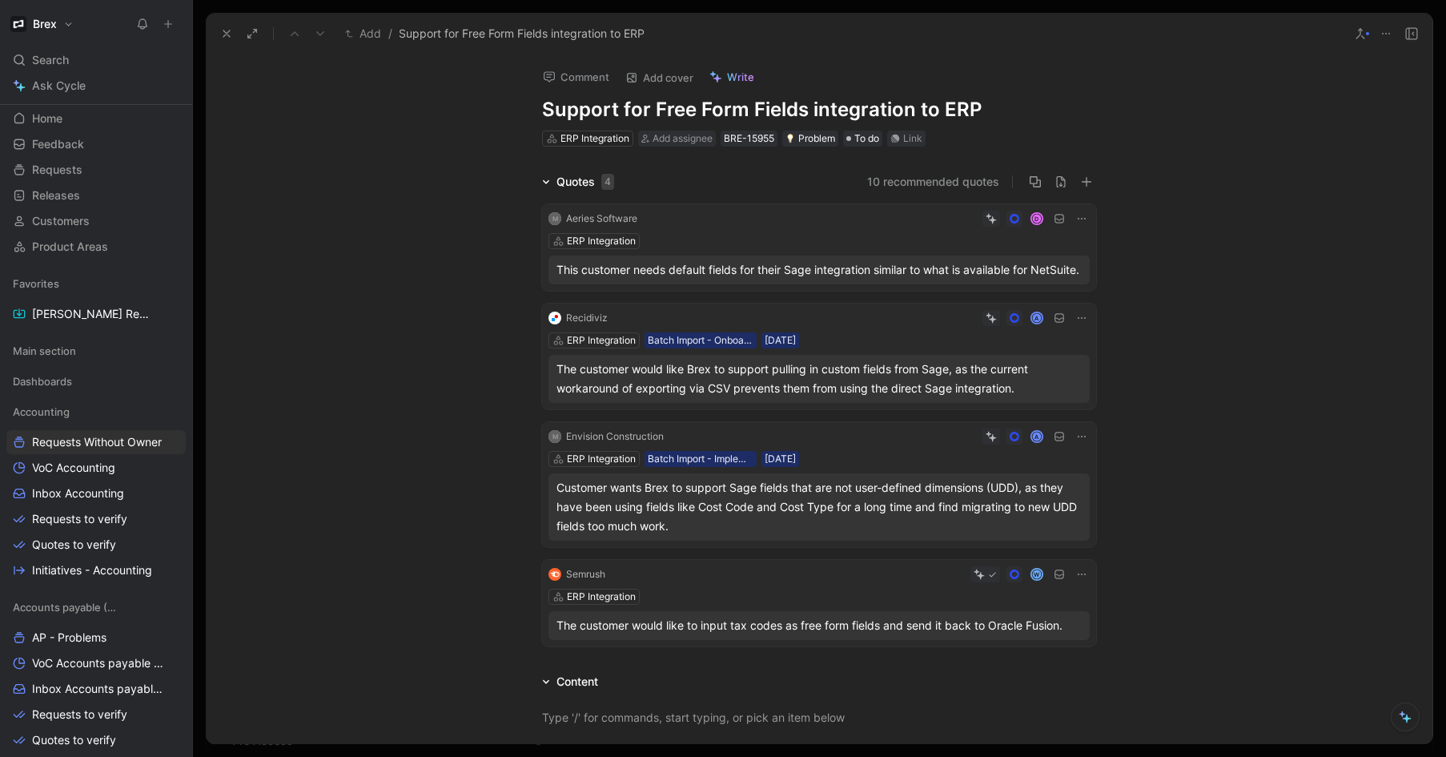
click at [228, 34] on use at bounding box center [226, 33] width 6 height 6
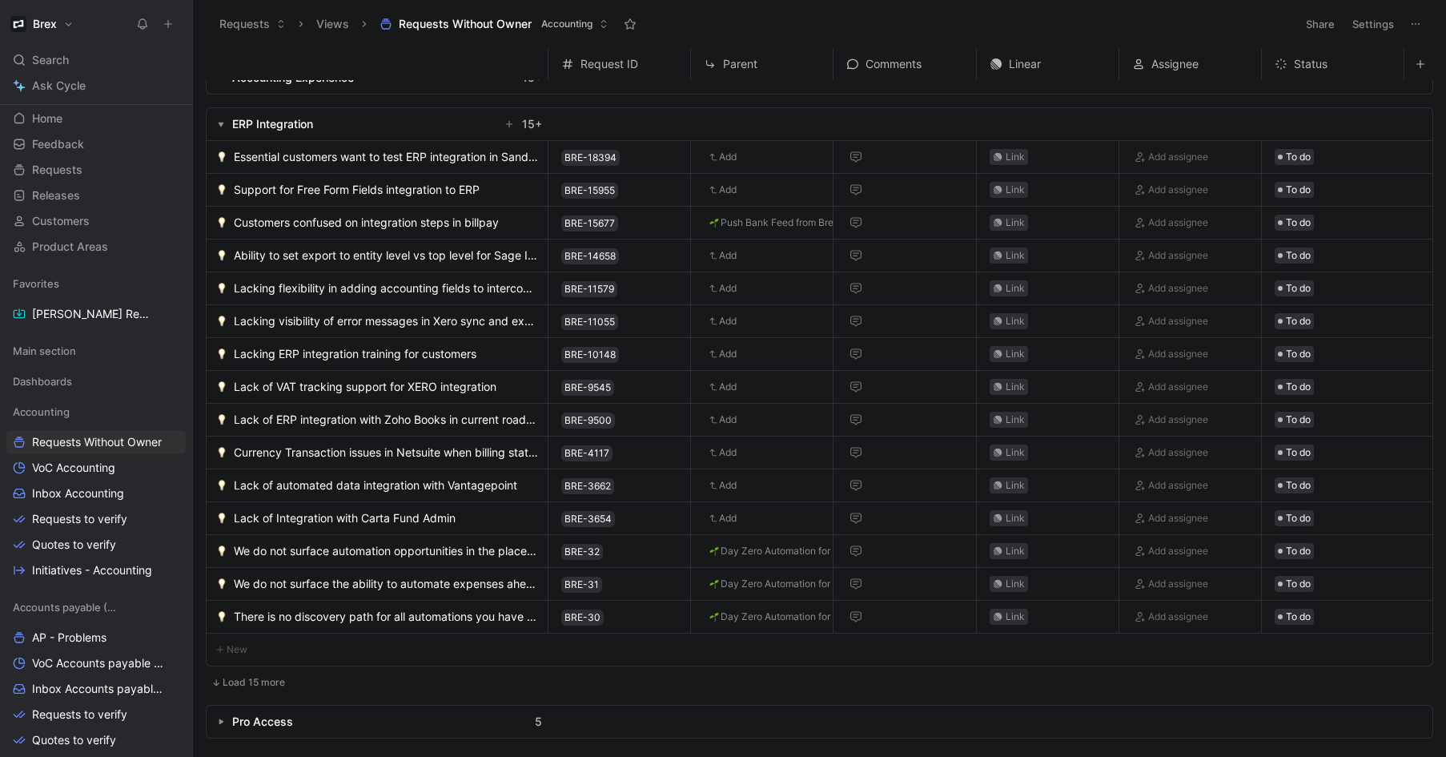
scroll to position [20, 0]
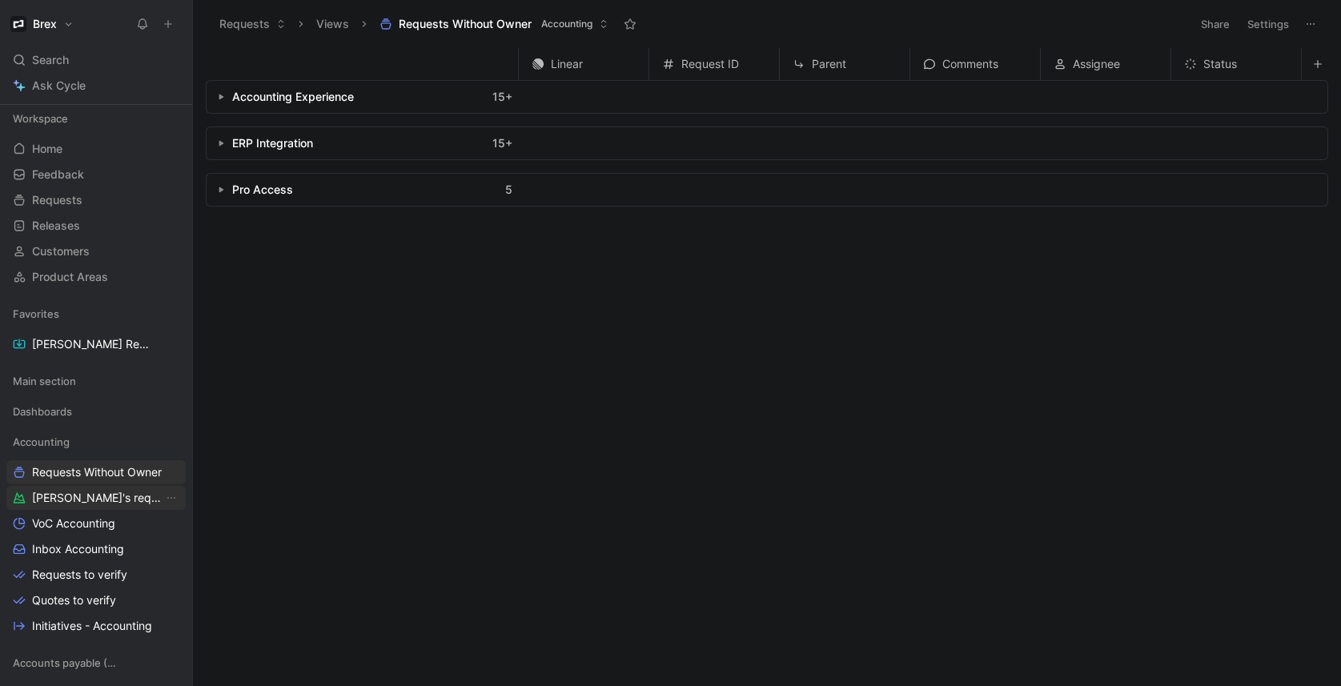
scroll to position [289, 0]
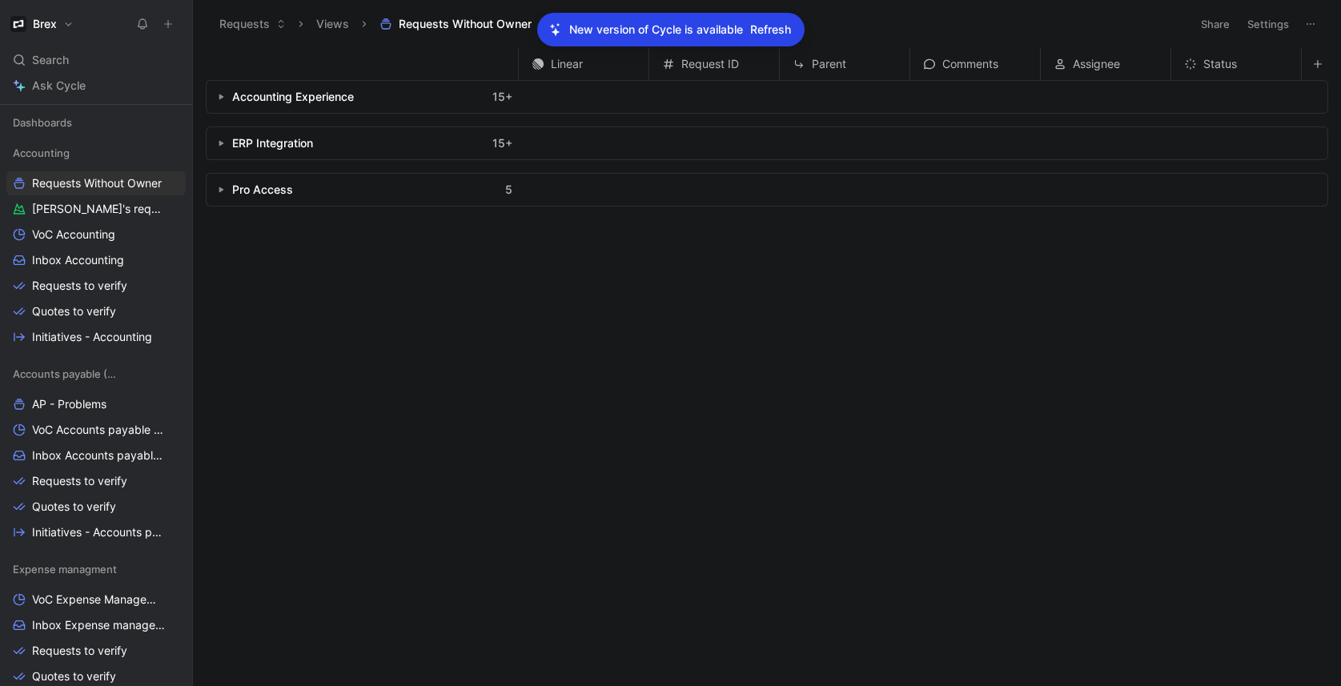
click at [770, 27] on span "Refresh" at bounding box center [770, 29] width 41 height 19
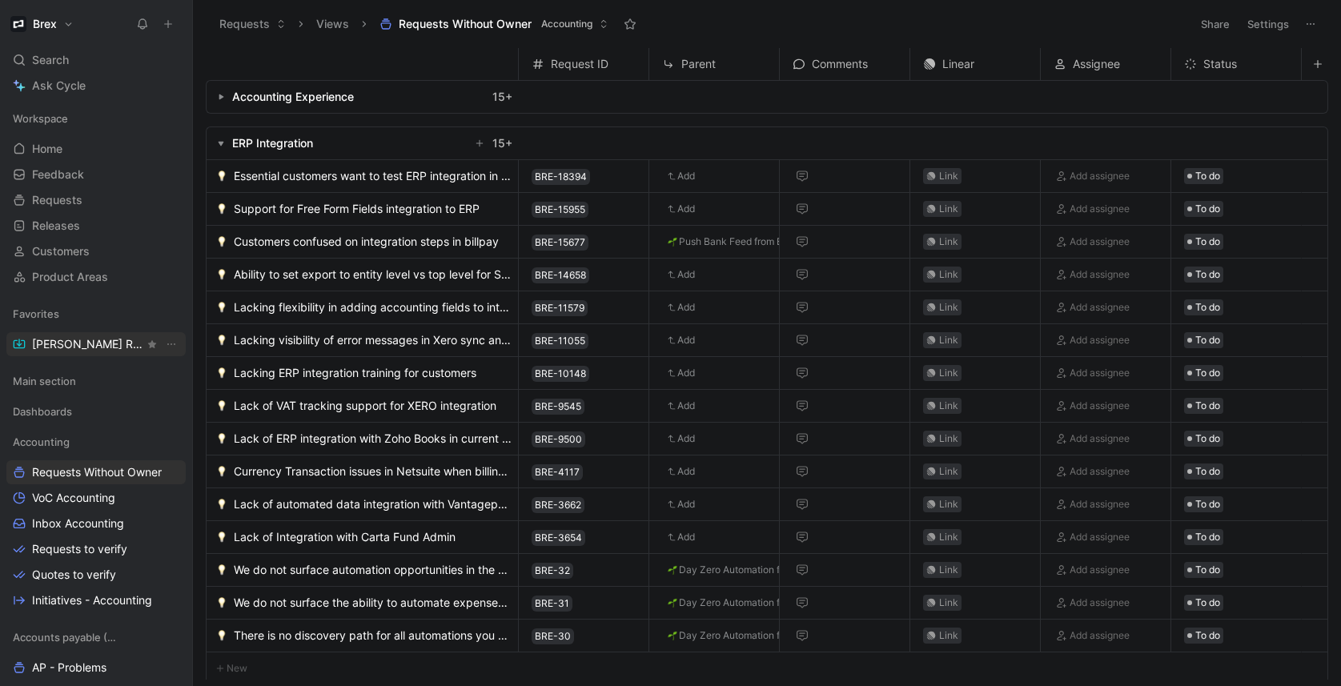
click at [74, 343] on span "[PERSON_NAME] Request" at bounding box center [88, 344] width 112 height 16
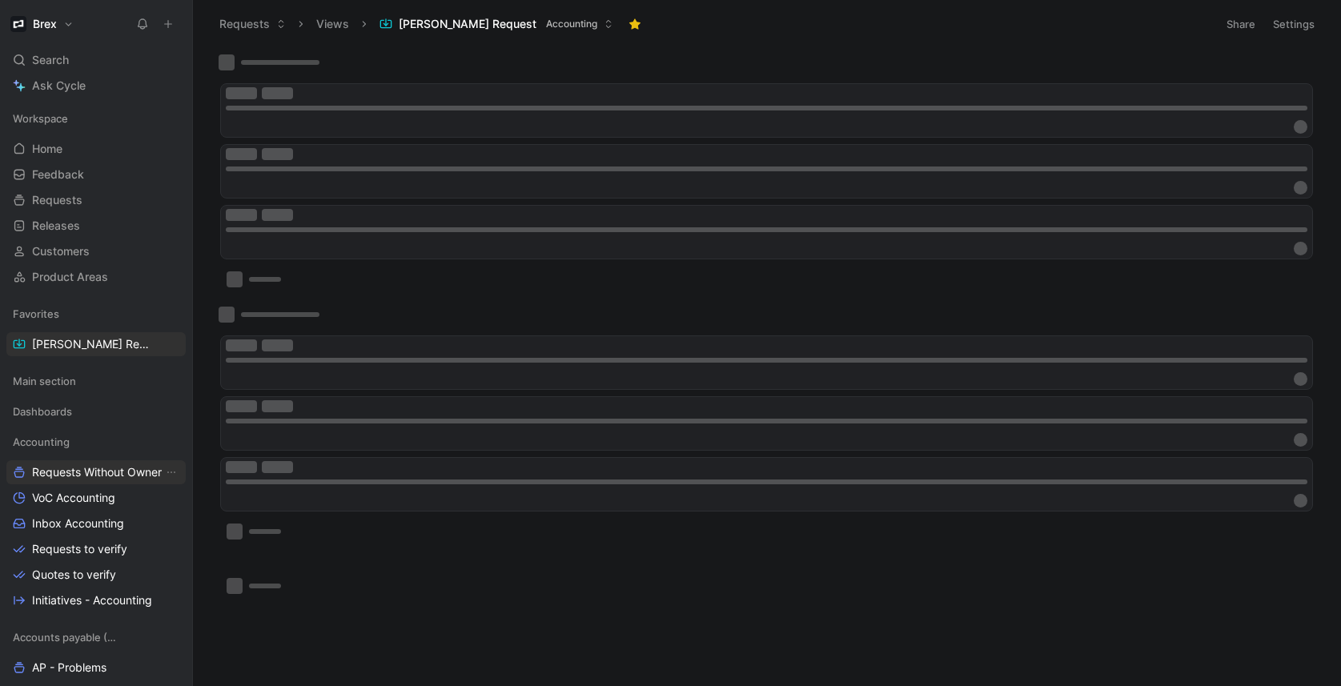
click at [89, 480] on span "Requests Without Owner" at bounding box center [97, 472] width 130 height 16
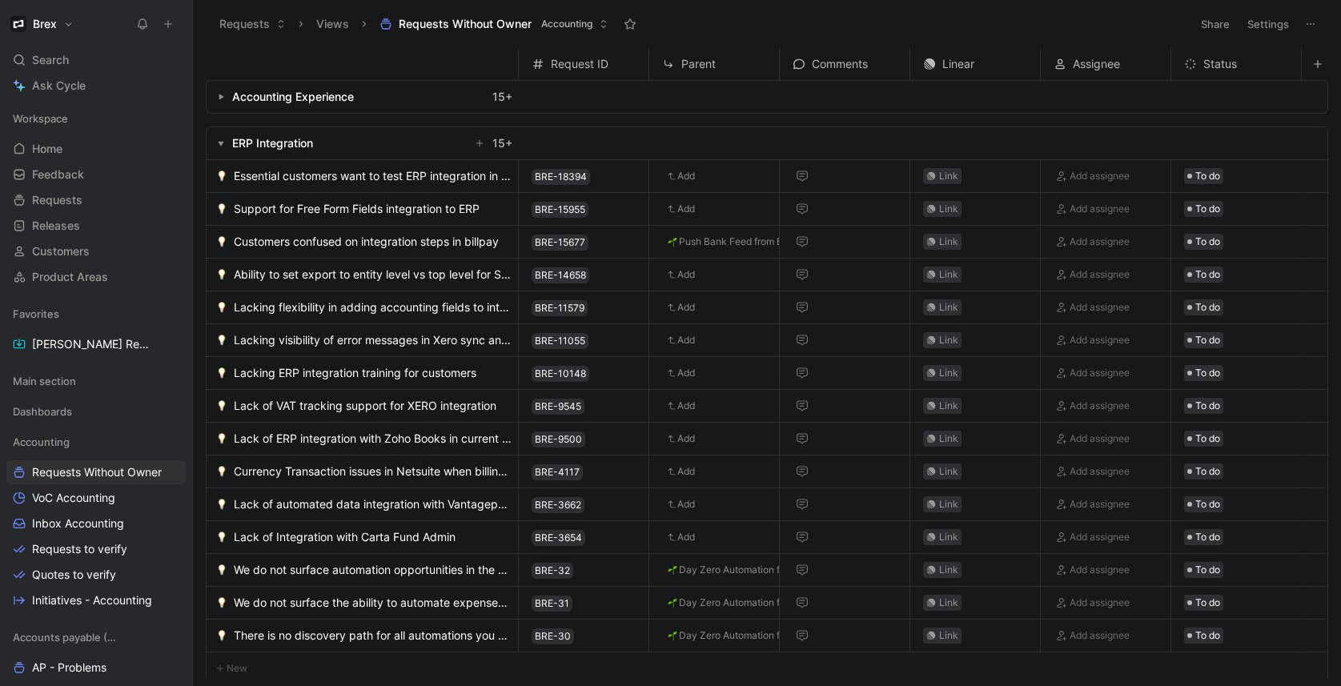
click at [224, 143] on button "button" at bounding box center [221, 143] width 16 height 16
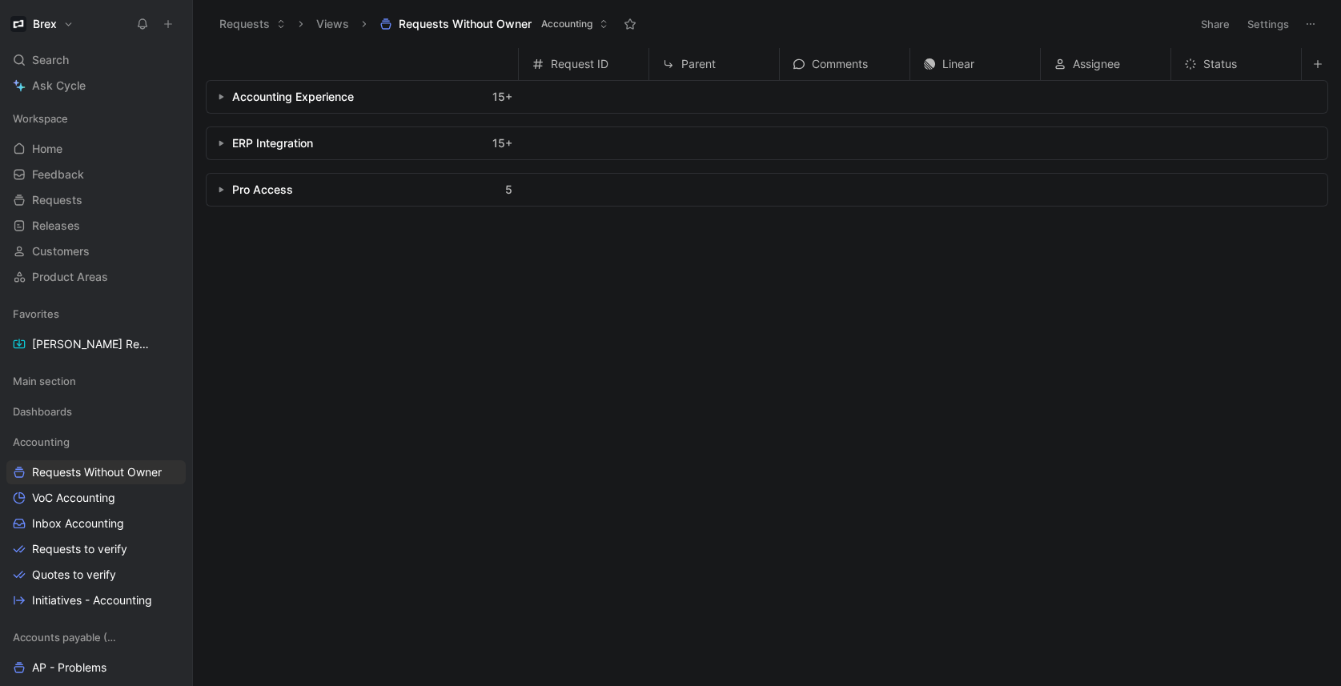
click at [221, 102] on button "button" at bounding box center [221, 97] width 16 height 16
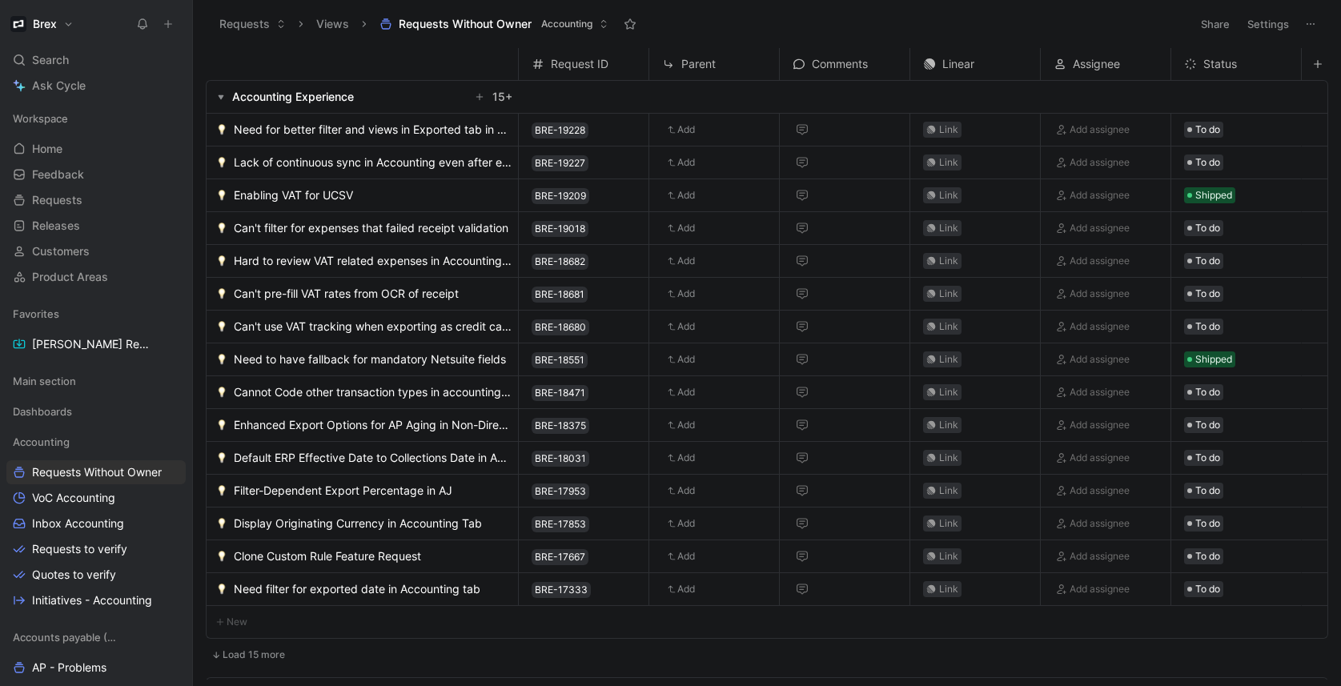
click at [221, 102] on button "button" at bounding box center [221, 97] width 16 height 16
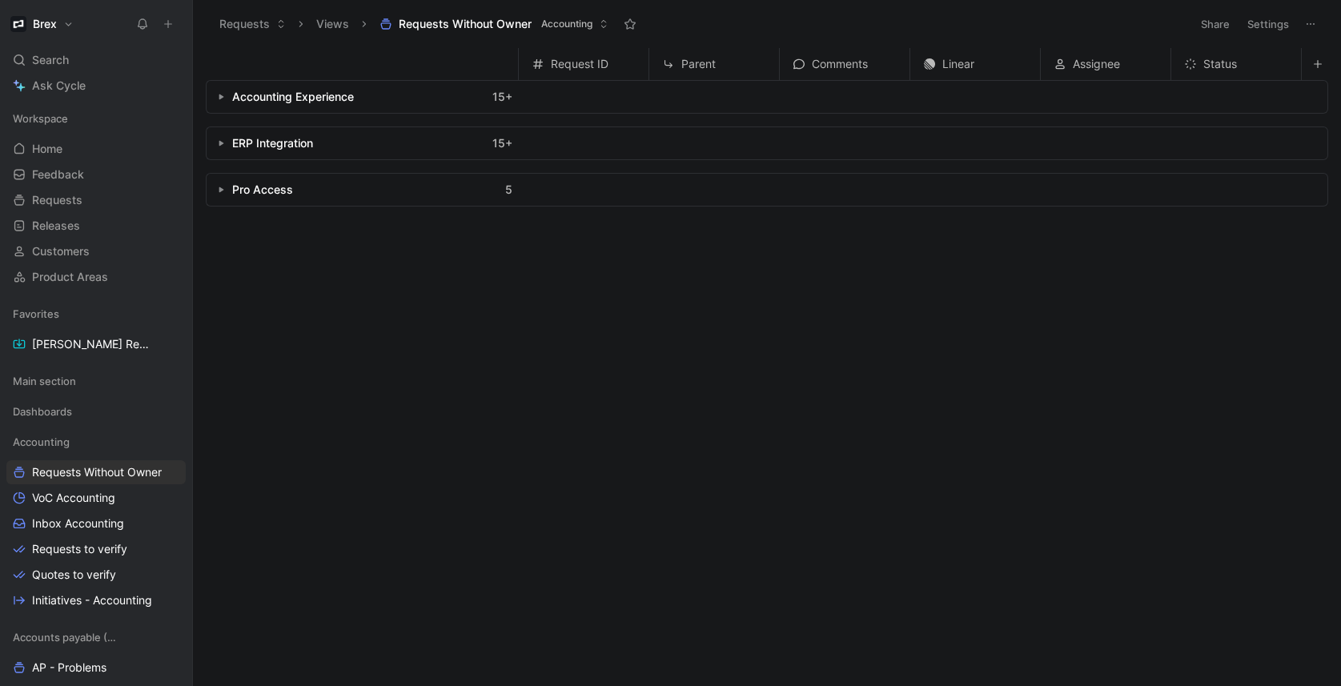
click at [220, 146] on icon "button" at bounding box center [221, 143] width 6 height 6
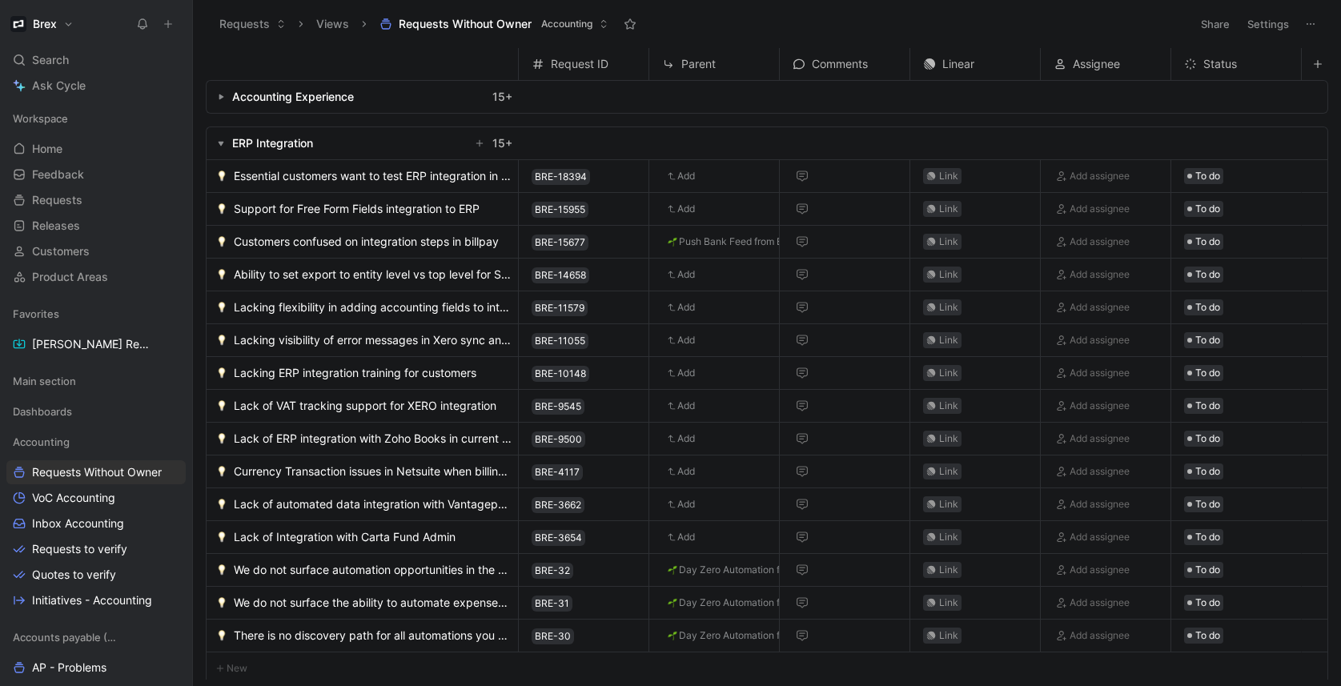
click at [220, 146] on use "button" at bounding box center [222, 144] width 6 height 5
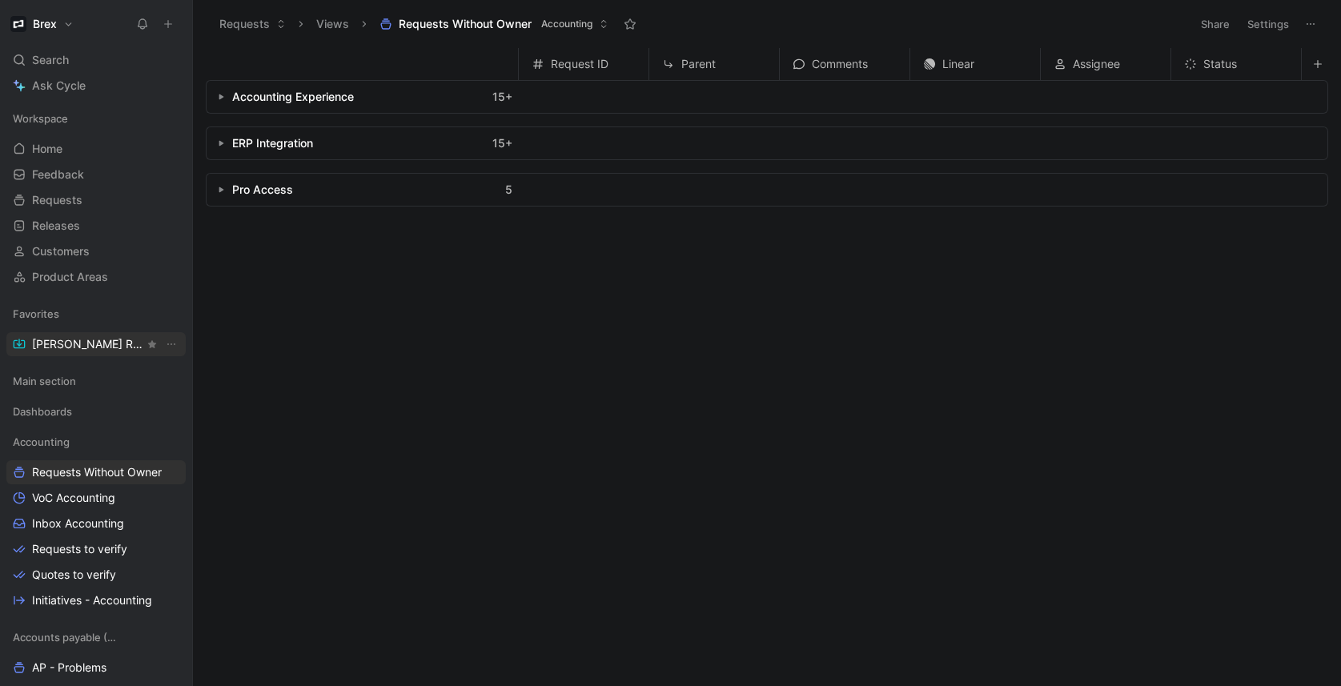
click at [83, 347] on span "[PERSON_NAME] Request" at bounding box center [88, 344] width 112 height 16
click at [216, 149] on button "button" at bounding box center [221, 143] width 16 height 16
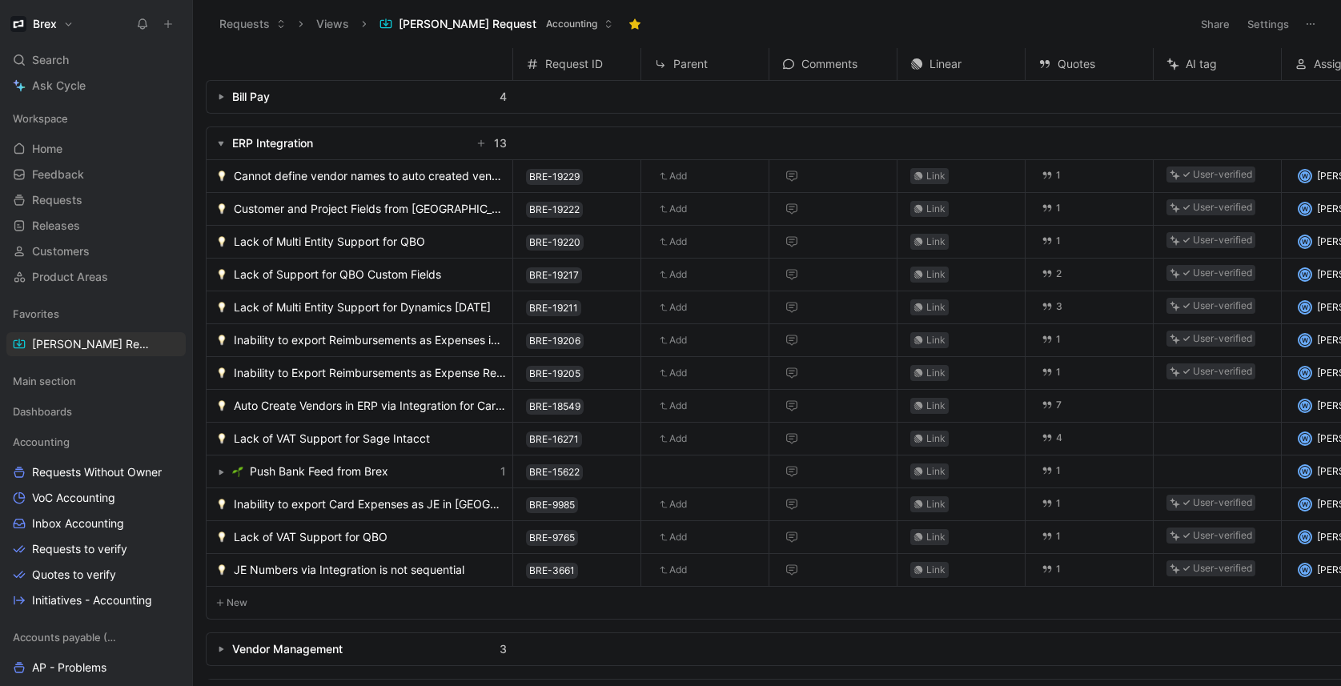
click at [219, 101] on button "button" at bounding box center [221, 97] width 16 height 16
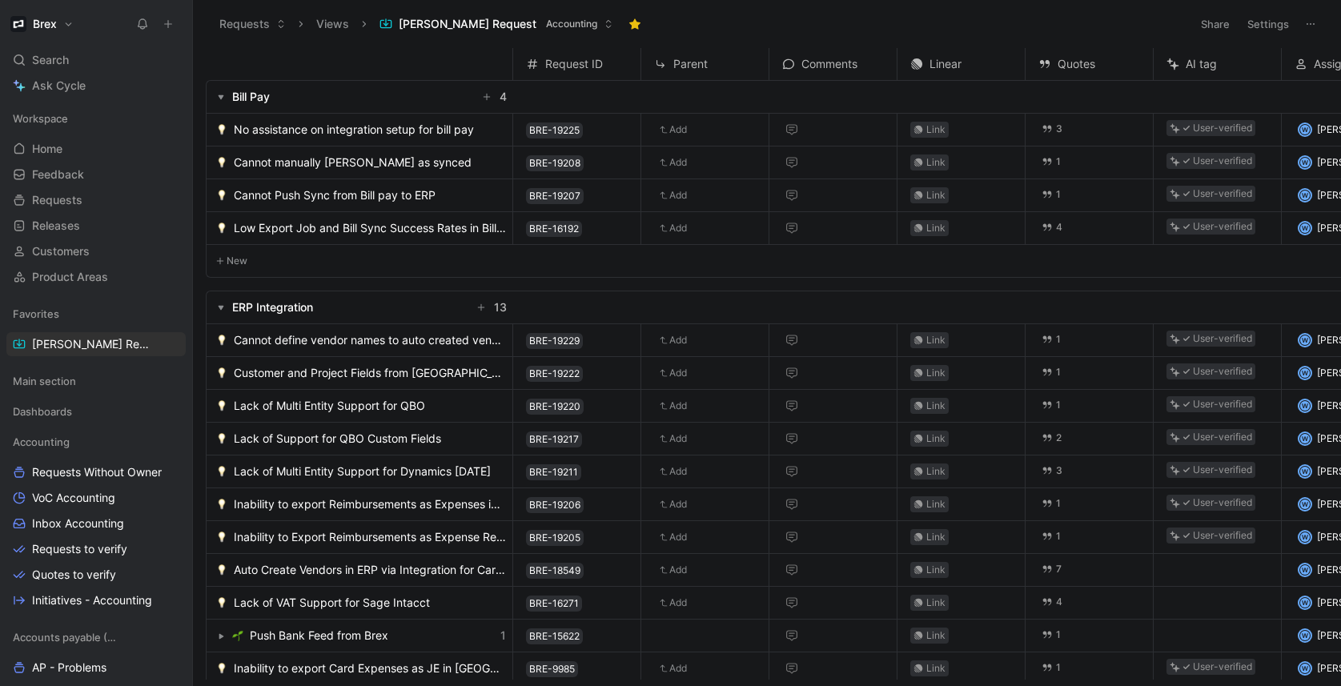
click at [219, 101] on button "button" at bounding box center [221, 97] width 16 height 16
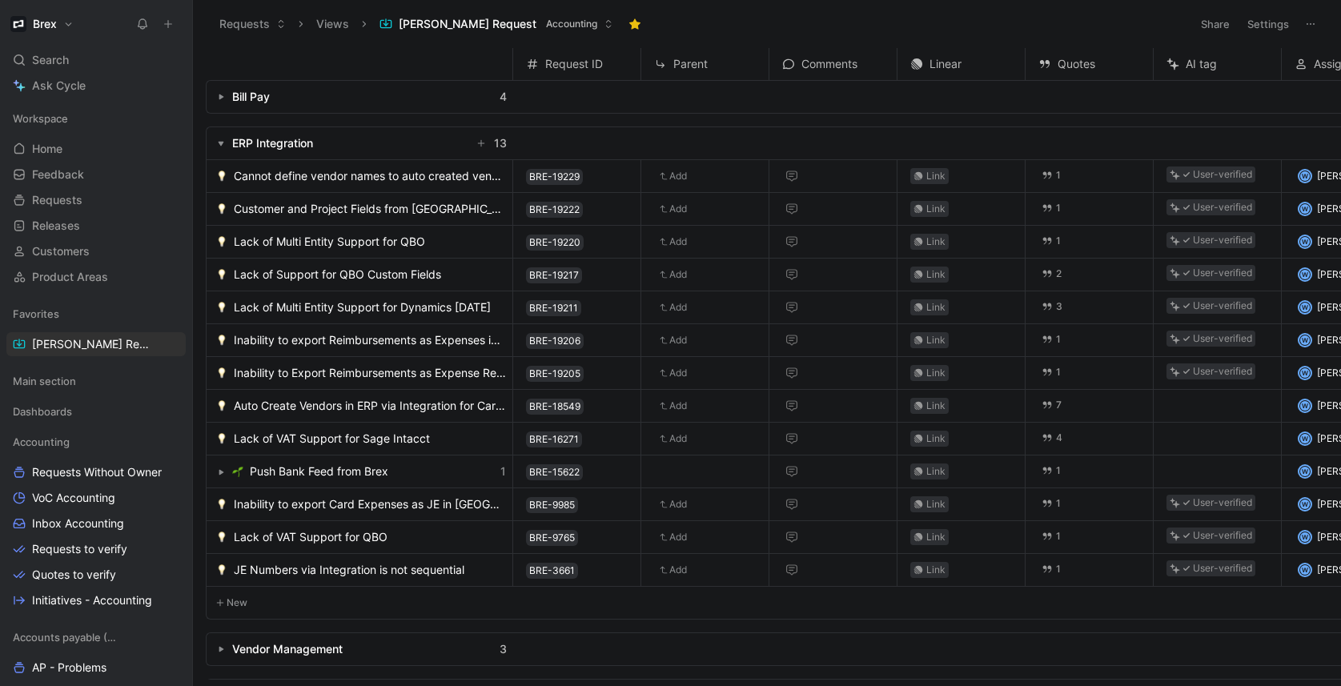
click at [215, 144] on button "button" at bounding box center [221, 143] width 16 height 16
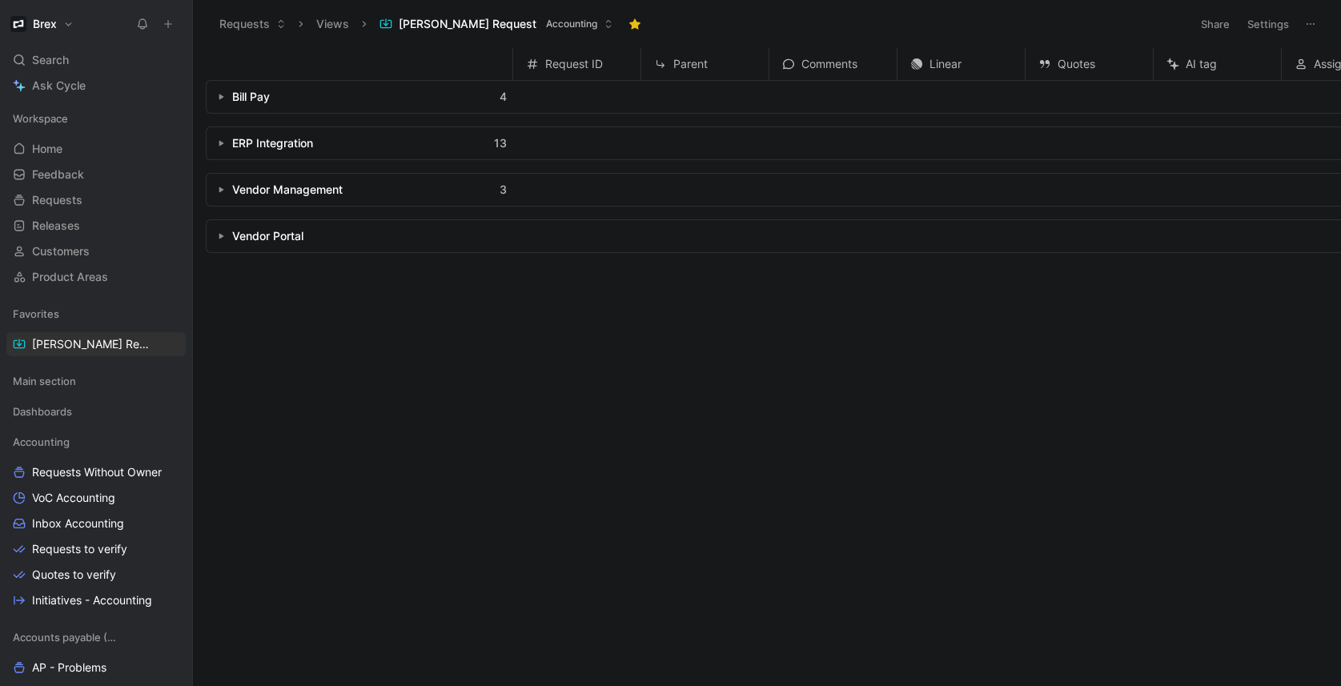
click at [219, 102] on button "button" at bounding box center [221, 97] width 16 height 16
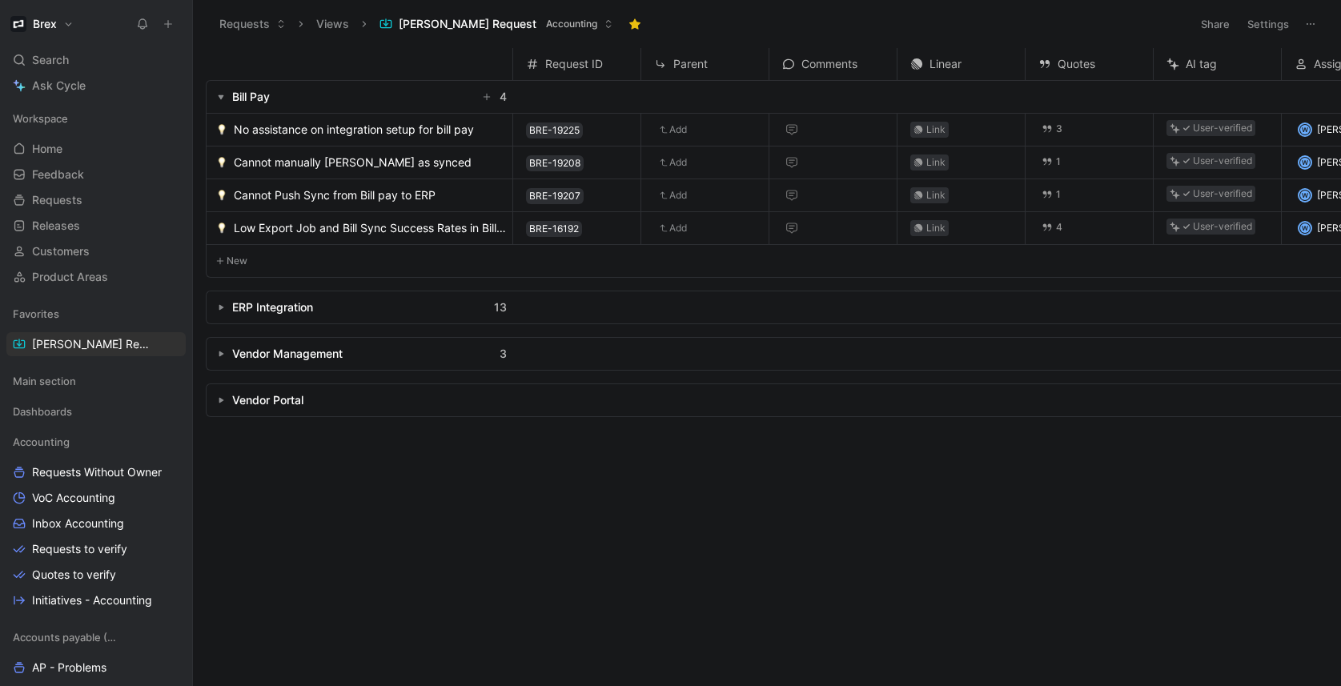
click at [214, 308] on button "button" at bounding box center [221, 307] width 16 height 16
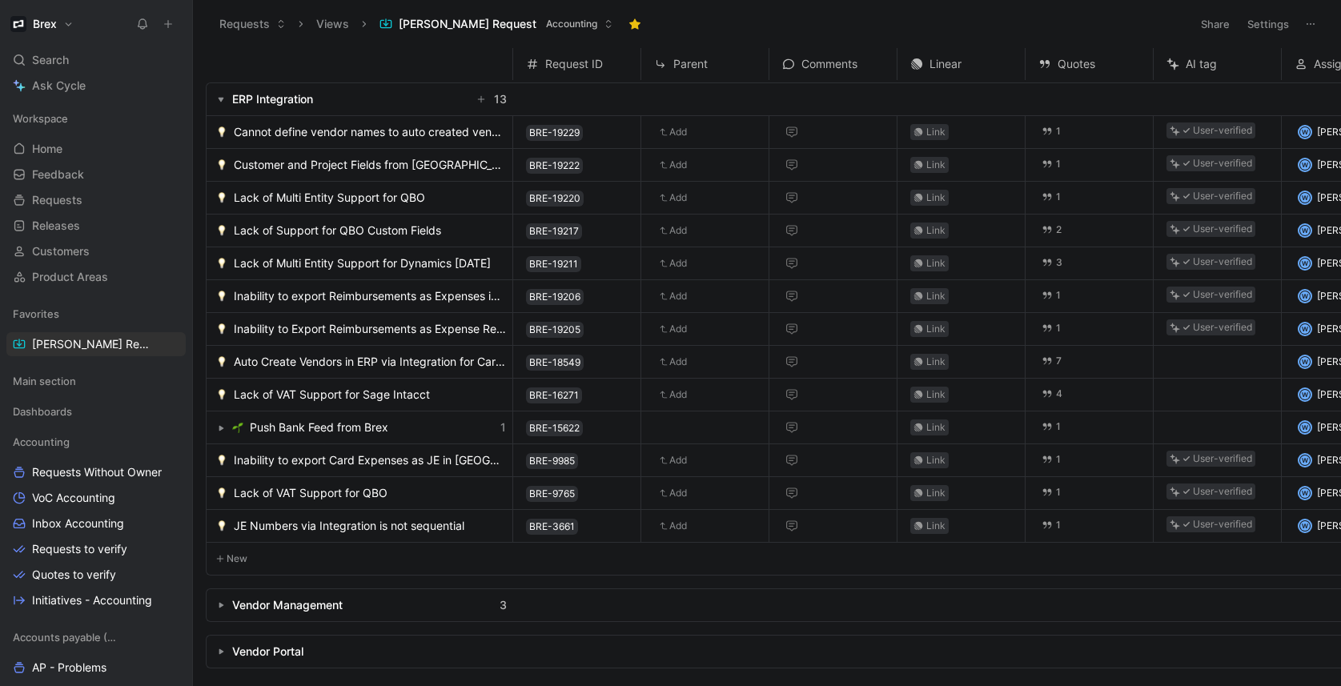
scroll to position [219, 0]
click at [220, 94] on icon "button" at bounding box center [221, 97] width 6 height 6
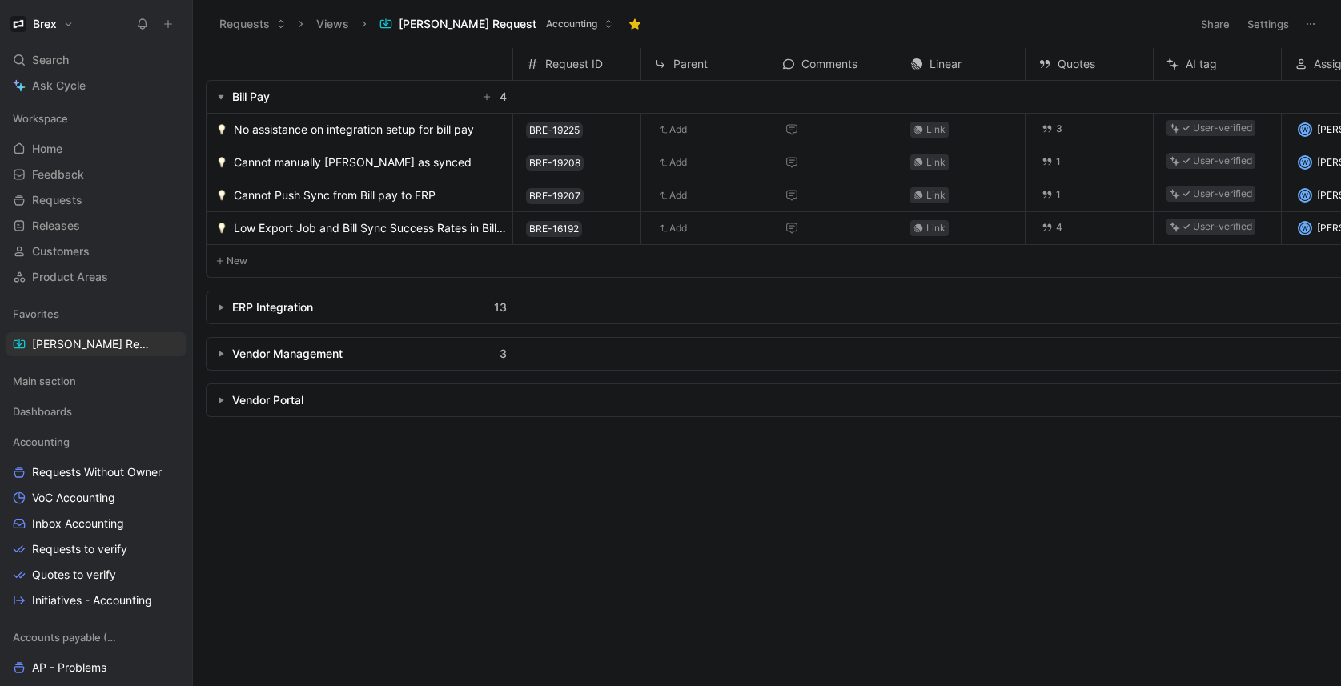
click at [219, 90] on button "button" at bounding box center [221, 97] width 16 height 16
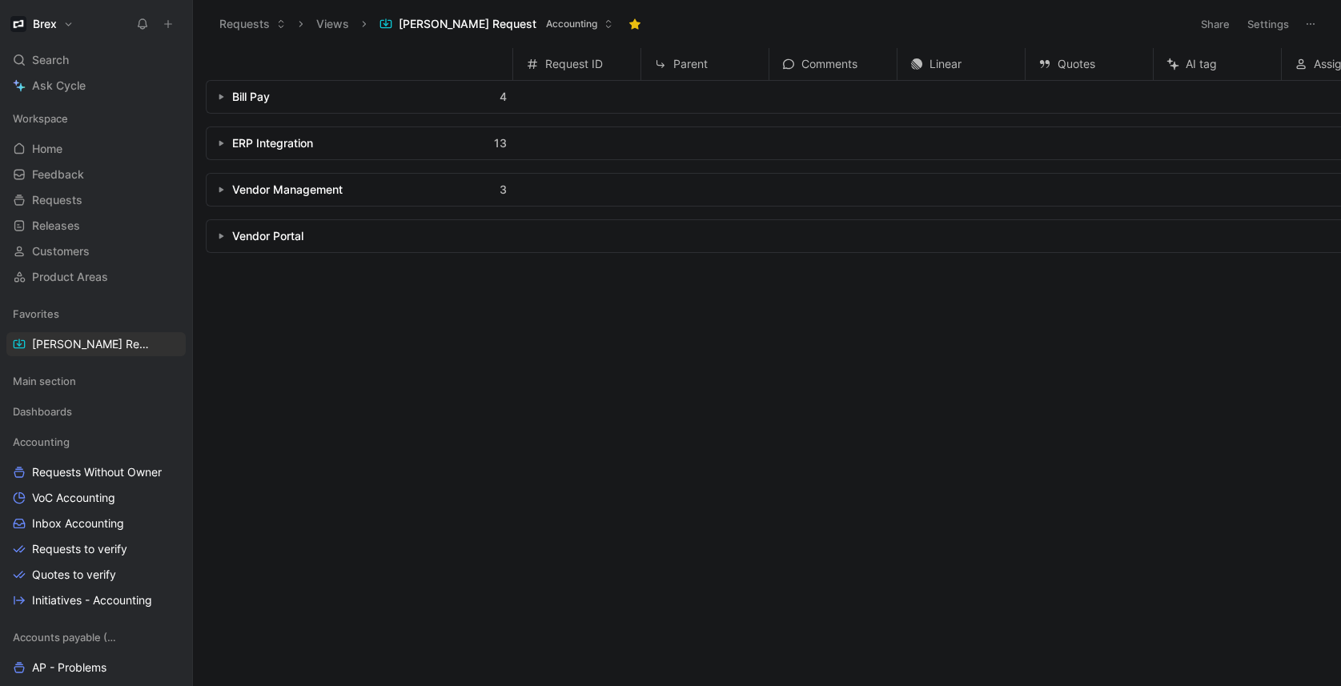
click at [219, 90] on button "button" at bounding box center [221, 97] width 16 height 16
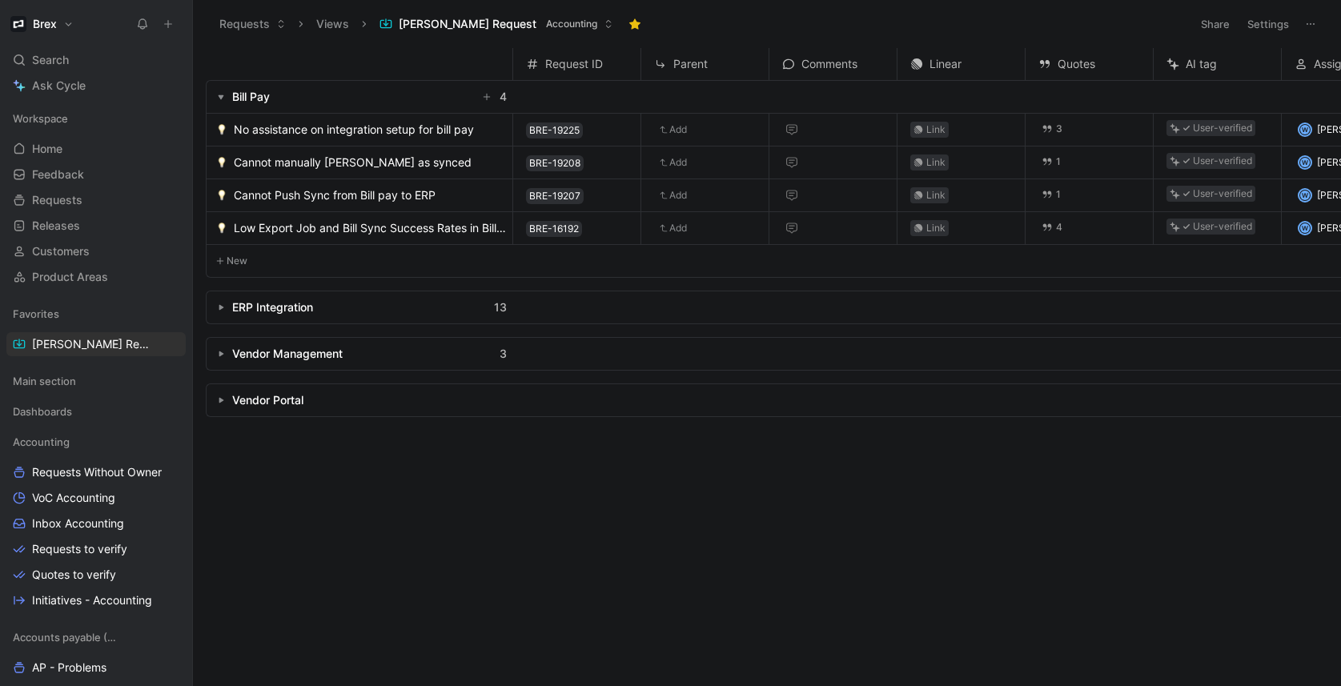
click at [224, 98] on button "button" at bounding box center [221, 97] width 16 height 16
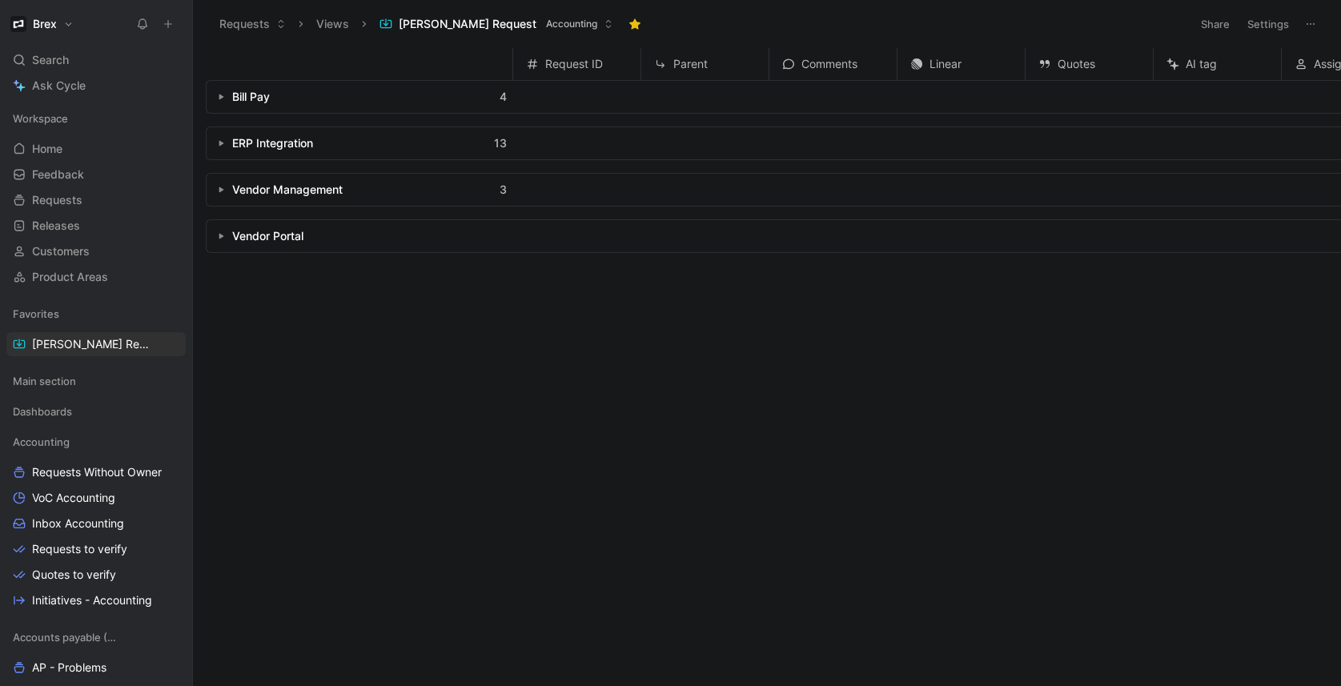
click at [371, 303] on div "Request ID Parent Comments Linear Quotes AI tag Assignee Status Bill Pay 4 ERP …" at bounding box center [773, 364] width 1135 height 632
click at [145, 444] on button "button" at bounding box center [152, 439] width 16 height 16
click at [637, 393] on div at bounding box center [670, 343] width 1341 height 686
